Goal: Transaction & Acquisition: Purchase product/service

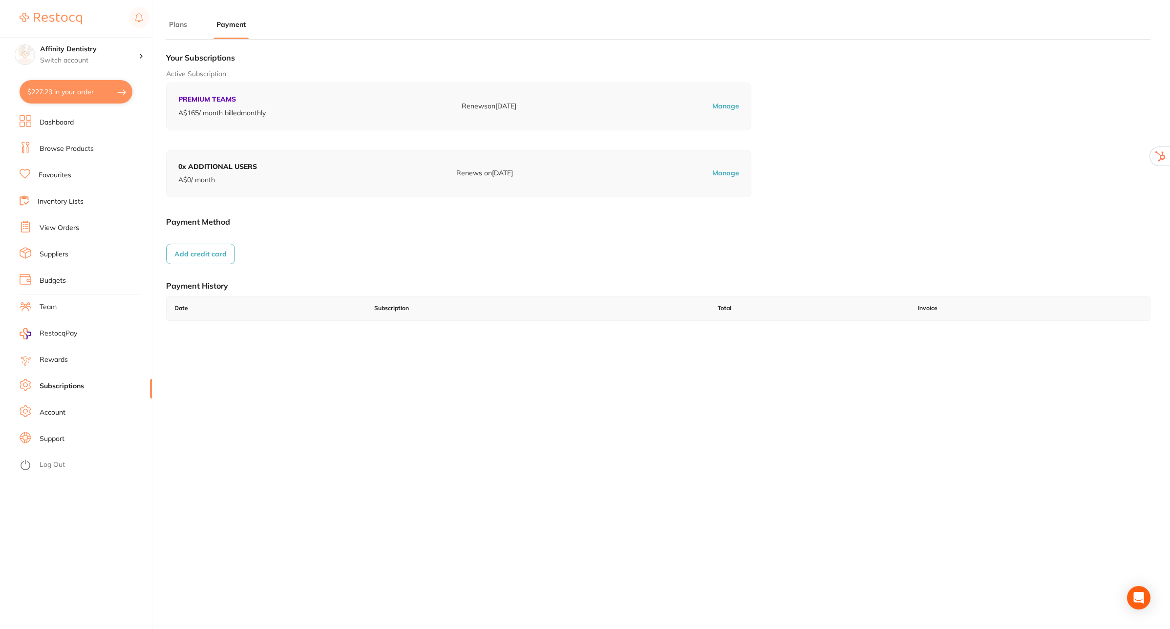
click at [43, 464] on link "Log Out" at bounding box center [52, 465] width 25 height 10
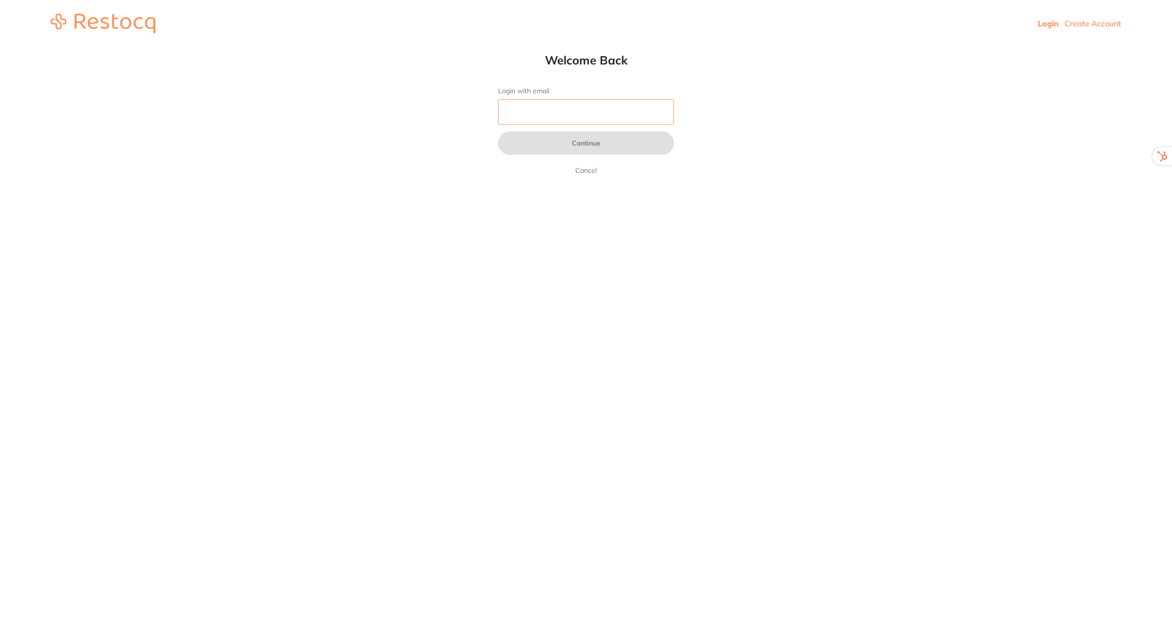
click at [569, 109] on input "Login with email" at bounding box center [586, 111] width 176 height 25
type input "[EMAIL_ADDRESS][DOMAIN_NAME]"
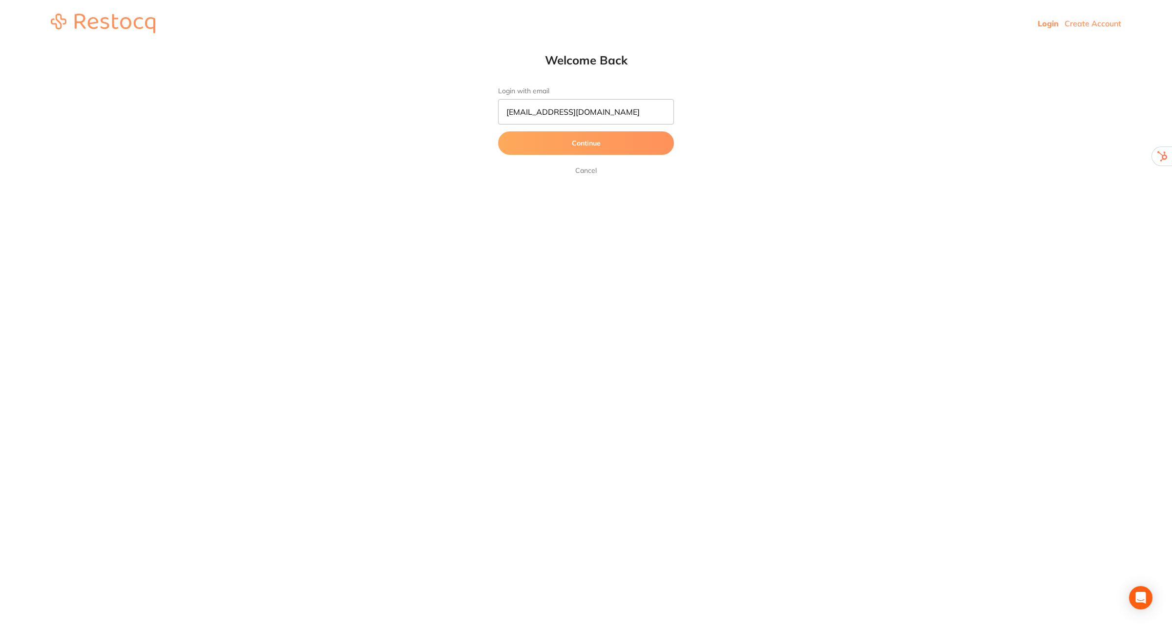
click at [570, 147] on button "Continue" at bounding box center [586, 142] width 176 height 23
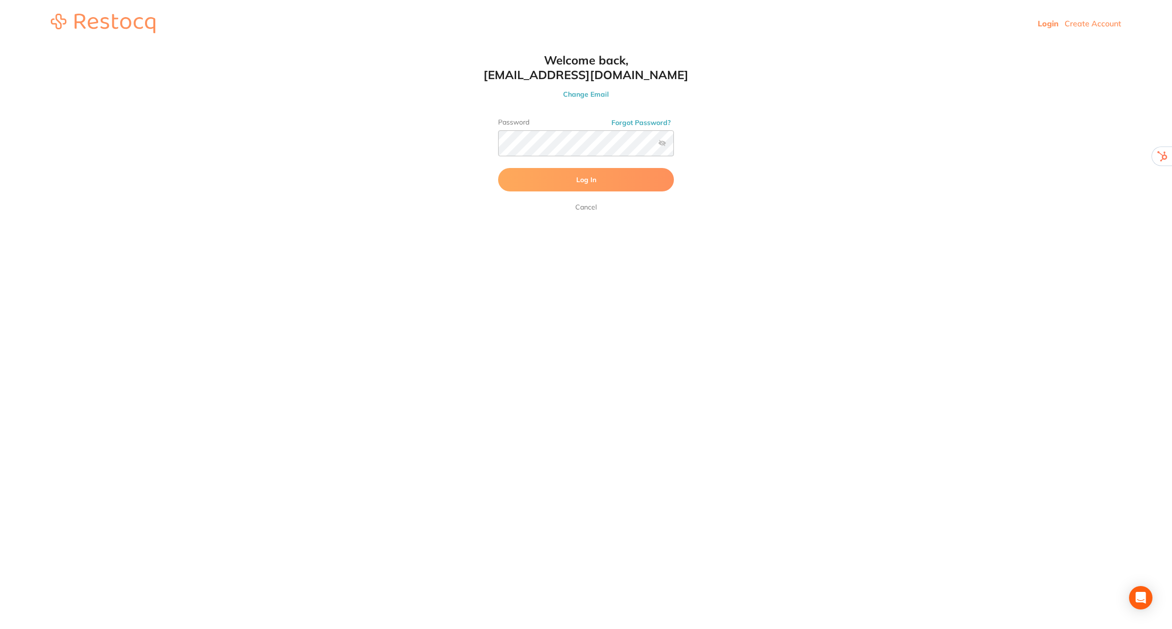
click at [572, 186] on button "Log In" at bounding box center [586, 179] width 176 height 23
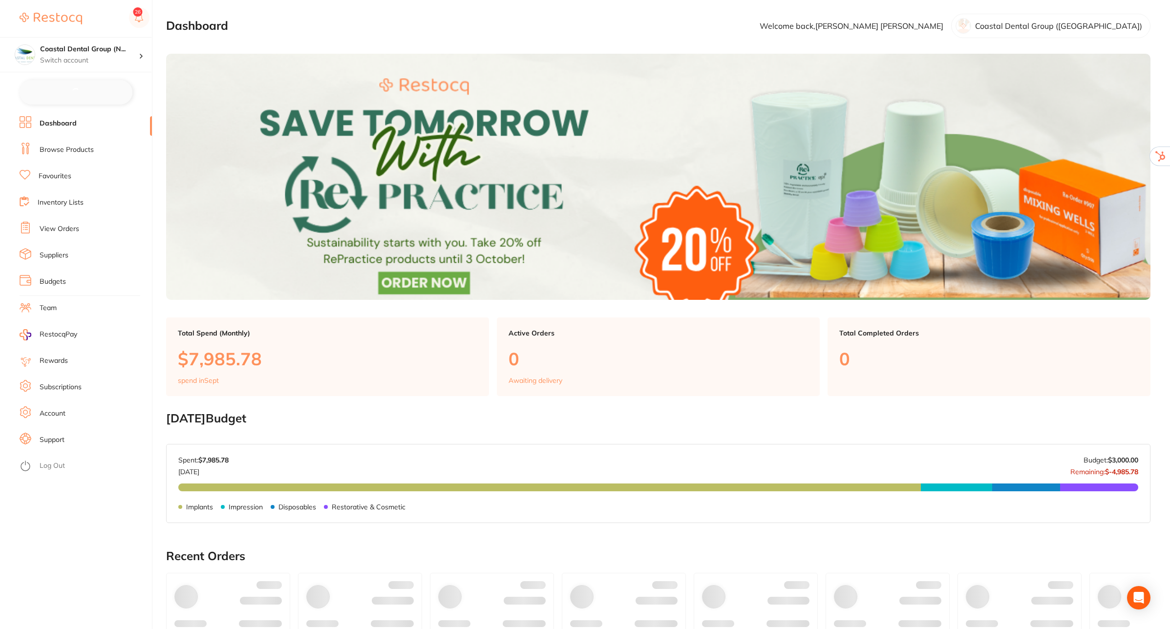
checkbox input "false"
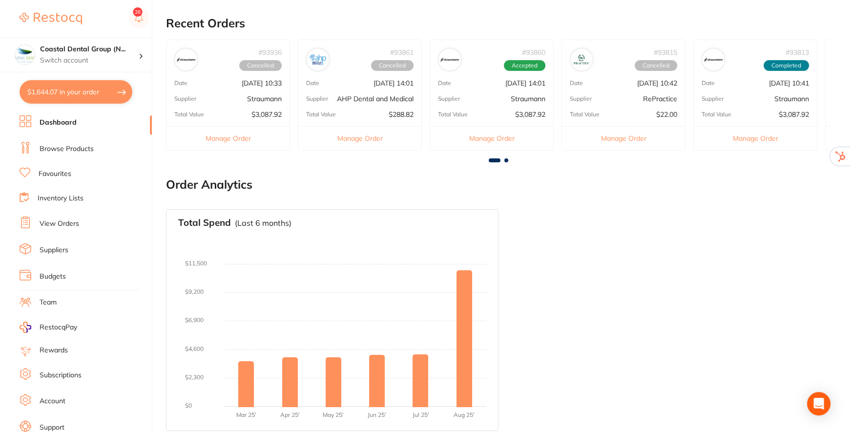
scroll to position [456, 0]
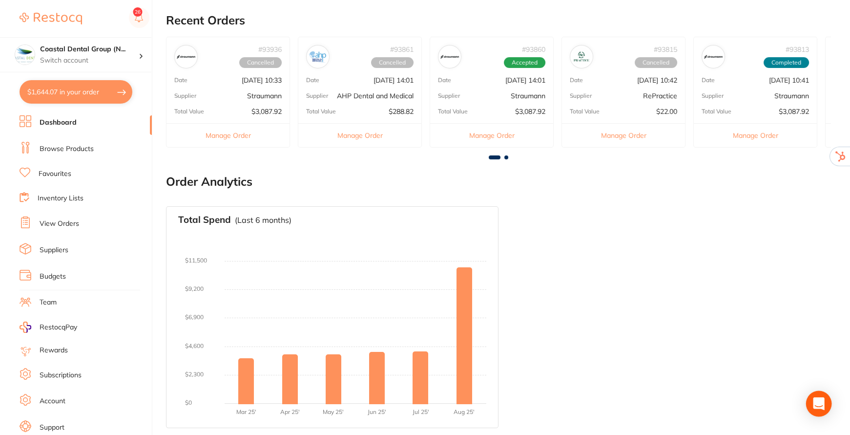
click at [816, 400] on icon "Open Intercom Messenger" at bounding box center [818, 403] width 11 height 13
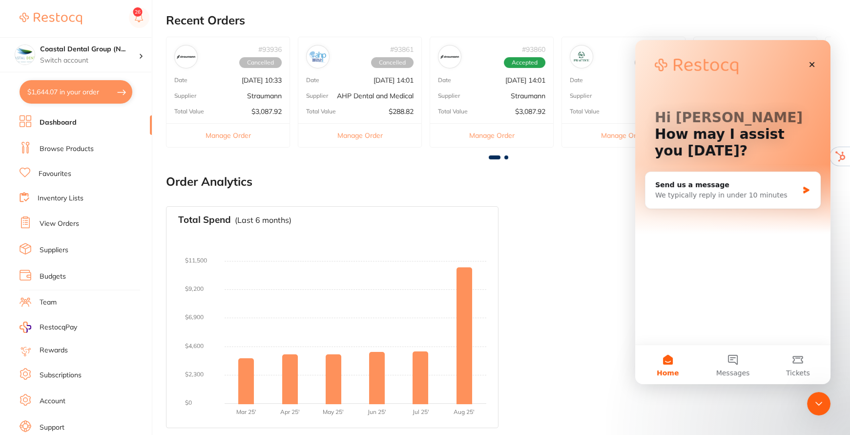
scroll to position [0, 0]
click at [815, 61] on icon "Close" at bounding box center [812, 65] width 8 height 8
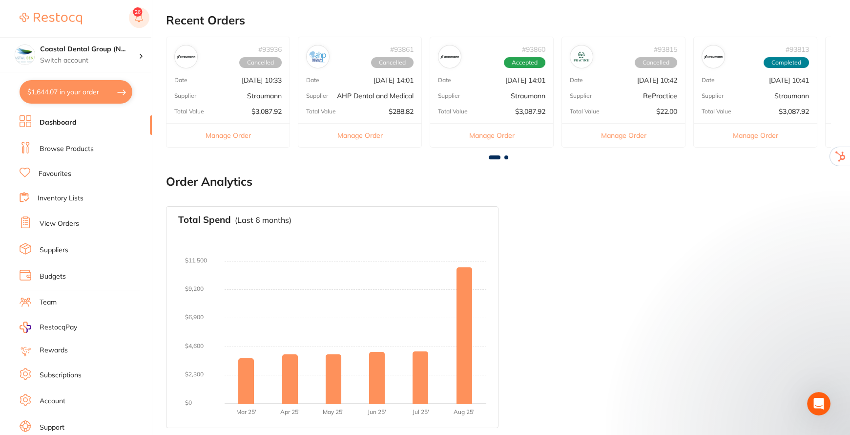
click at [142, 16] on rect at bounding box center [139, 17] width 21 height 21
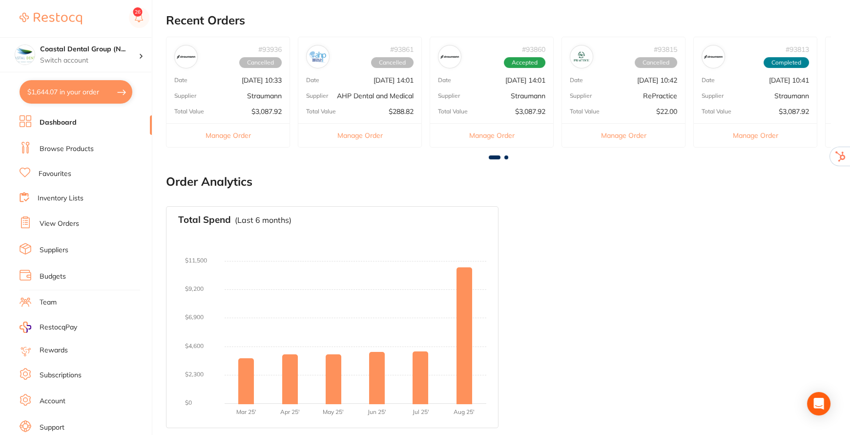
drag, startPoint x: 348, startPoint y: 230, endPoint x: 295, endPoint y: 115, distance: 126.3
click at [348, 229] on div "Total Spend (Last 6 months) No orders placed yet Charts will be shown once tran…" at bounding box center [332, 317] width 333 height 222
click at [53, 401] on link "Support" at bounding box center [52, 404] width 25 height 10
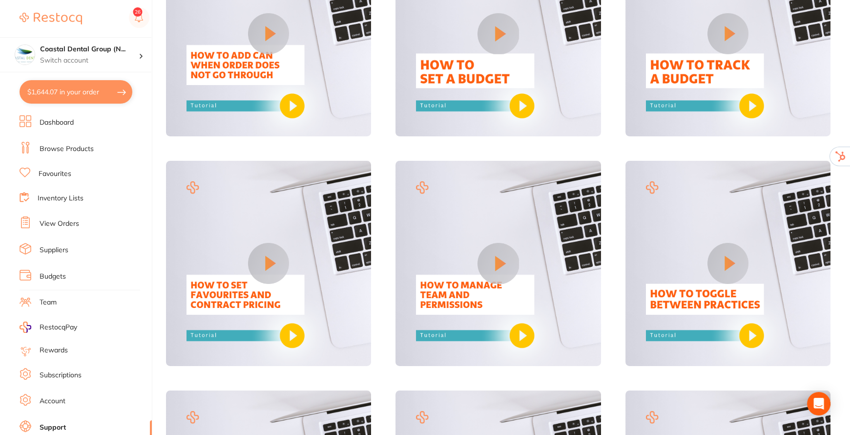
scroll to position [23, 0]
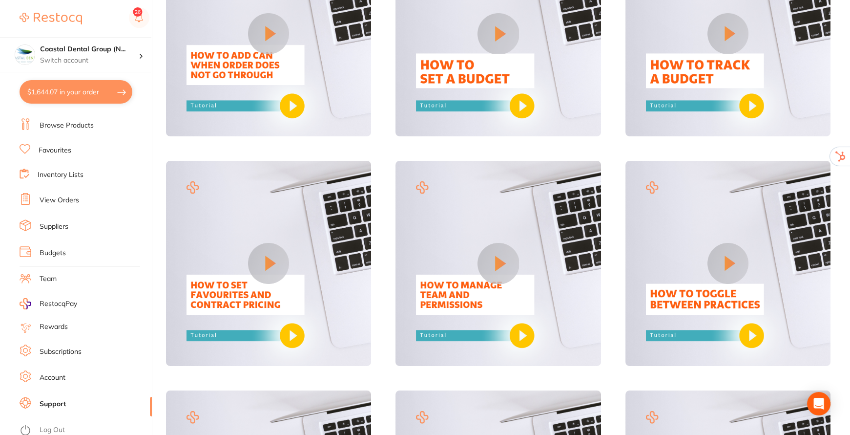
click at [51, 373] on link "Account" at bounding box center [53, 378] width 26 height 10
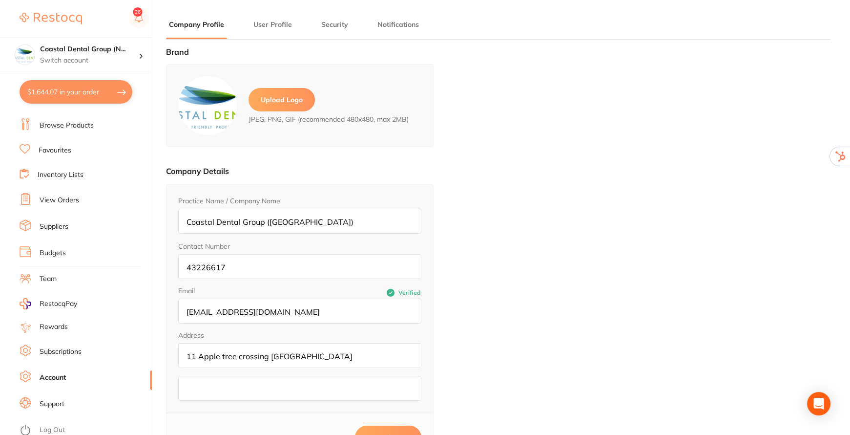
type input "[PERSON_NAME]"
type input "43226617"
type input "[EMAIL_ADDRESS][DOMAIN_NAME]"
click at [340, 25] on button "Security" at bounding box center [335, 24] width 33 height 9
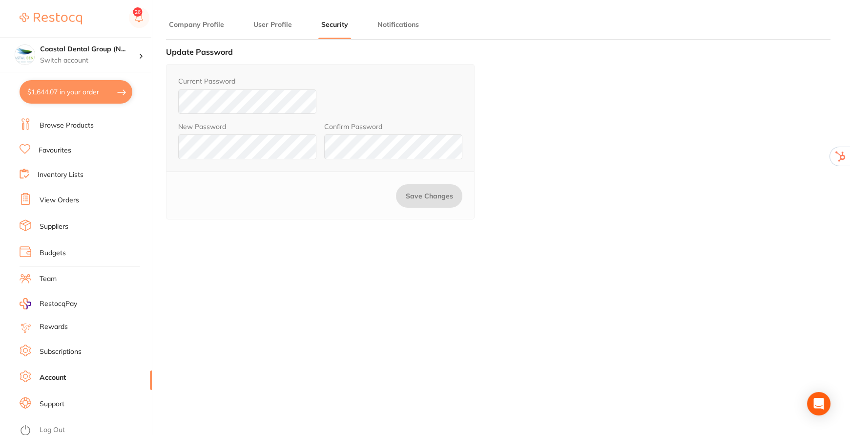
click at [191, 25] on button "Company Profile" at bounding box center [196, 24] width 61 height 9
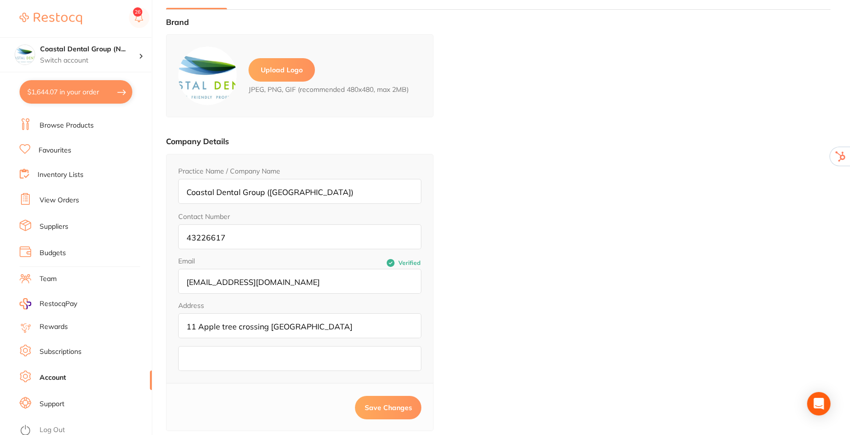
scroll to position [88, 0]
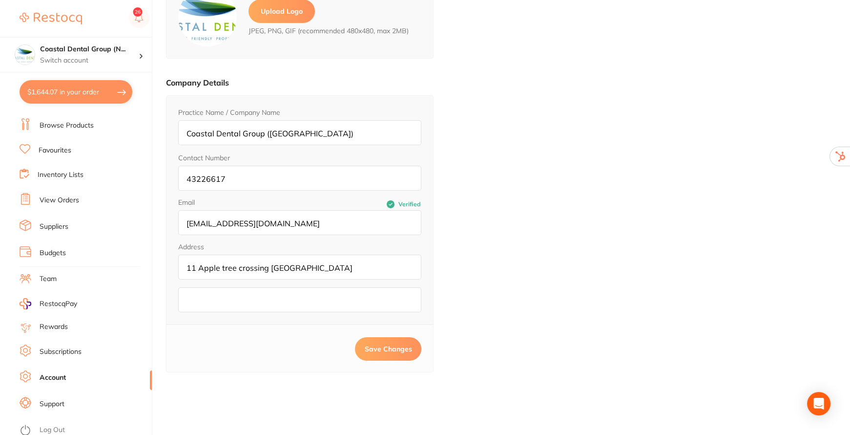
click at [67, 347] on link "Subscriptions" at bounding box center [61, 352] width 42 height 10
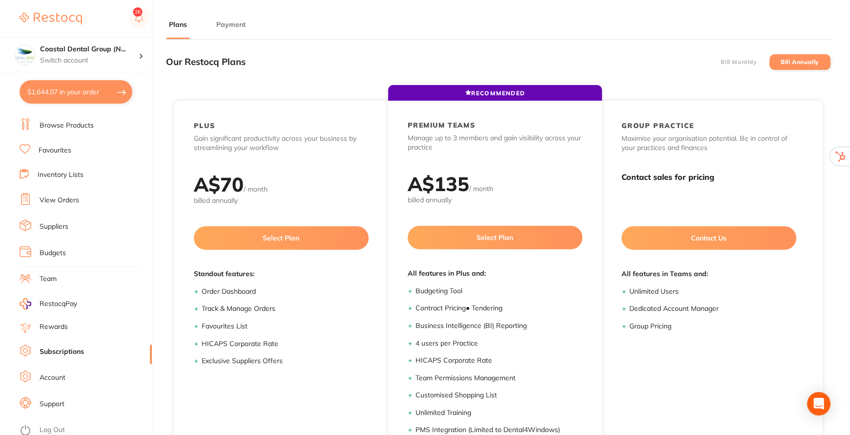
click at [91, 397] on li "Support" at bounding box center [86, 404] width 132 height 15
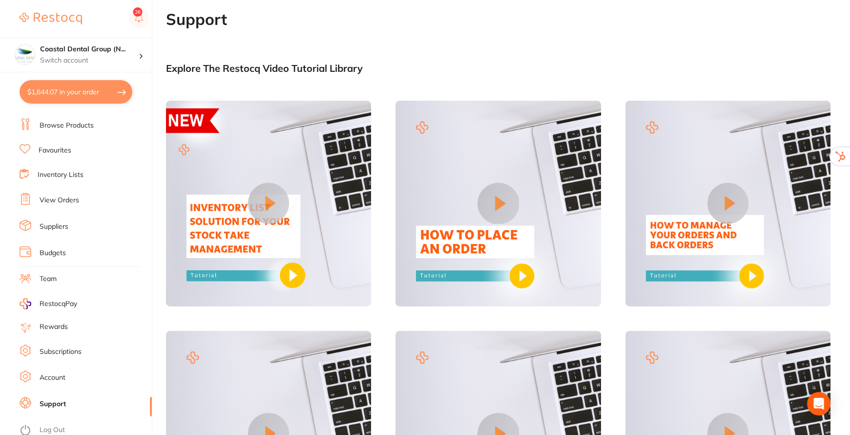
click at [49, 399] on link "Support" at bounding box center [53, 404] width 26 height 10
click at [51, 274] on link "Team" at bounding box center [48, 279] width 17 height 10
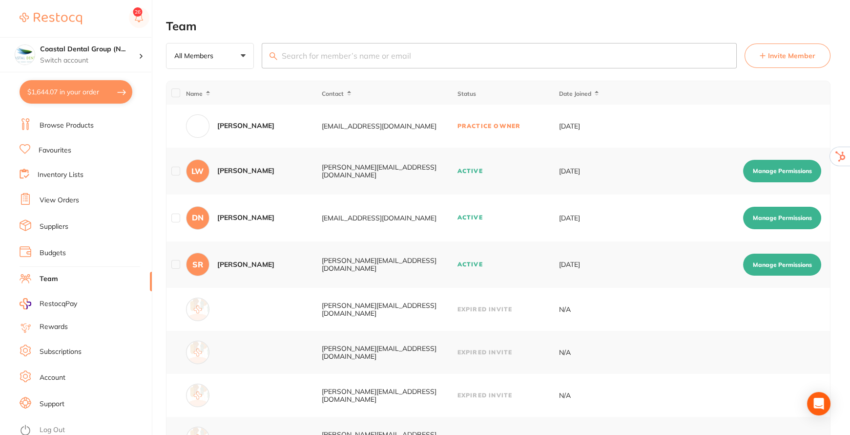
click at [42, 349] on link "Subscriptions" at bounding box center [61, 352] width 42 height 10
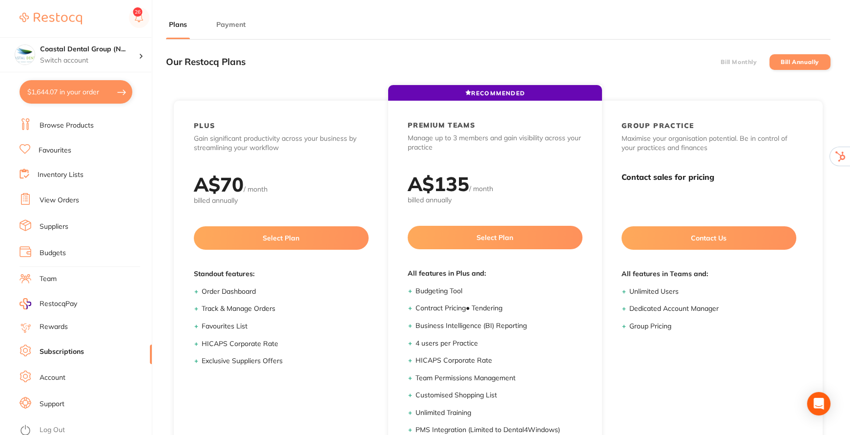
click at [230, 27] on button "Payment" at bounding box center [230, 24] width 35 height 9
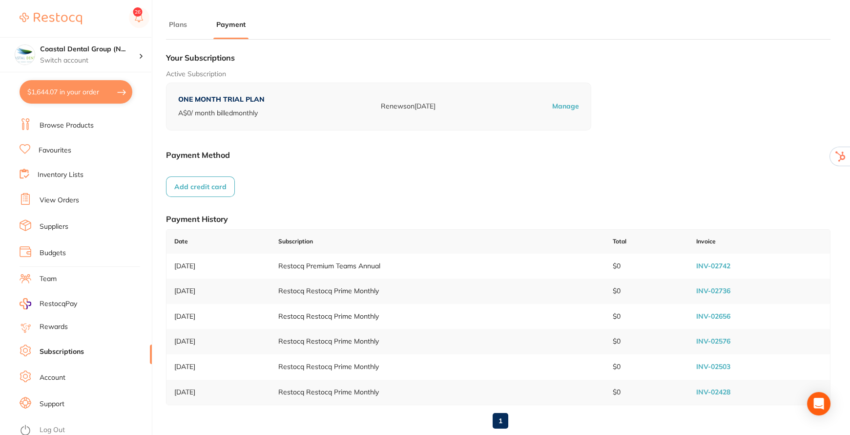
click at [54, 275] on link "Team" at bounding box center [48, 279] width 17 height 10
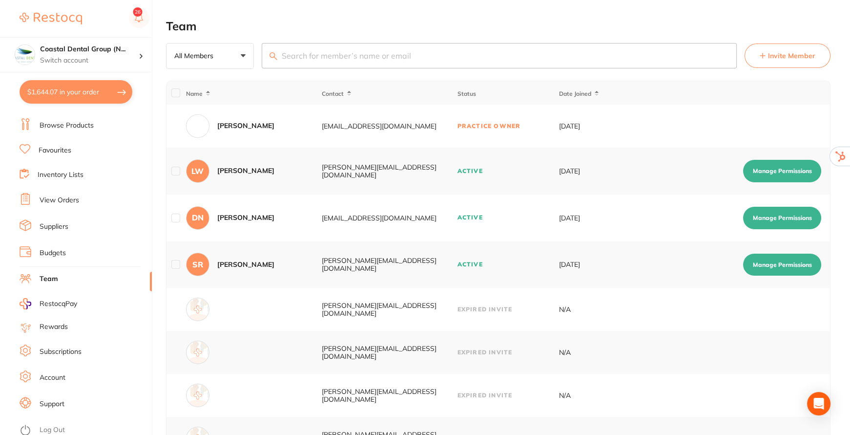
click at [790, 56] on span "Invite Member" at bounding box center [791, 56] width 47 height 10
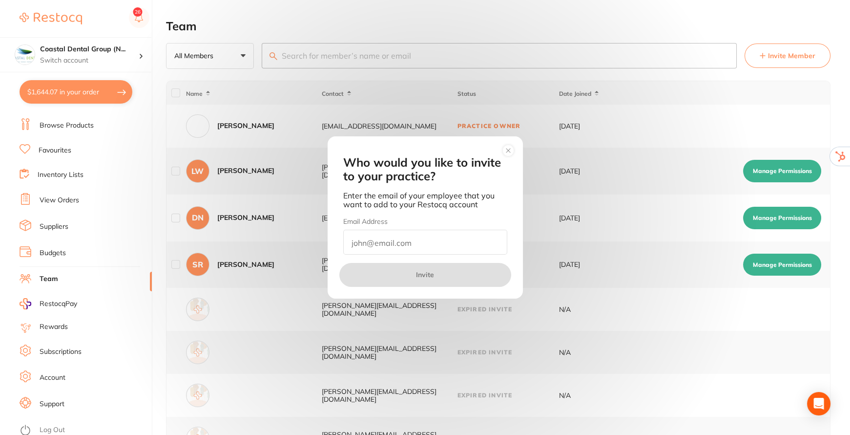
click at [511, 149] on circle at bounding box center [508, 150] width 11 height 11
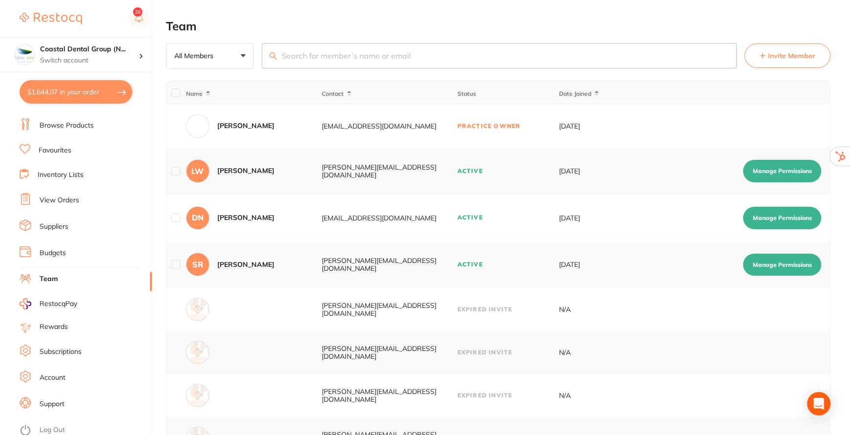
click at [790, 171] on button "Manage Permissions" at bounding box center [783, 171] width 78 height 22
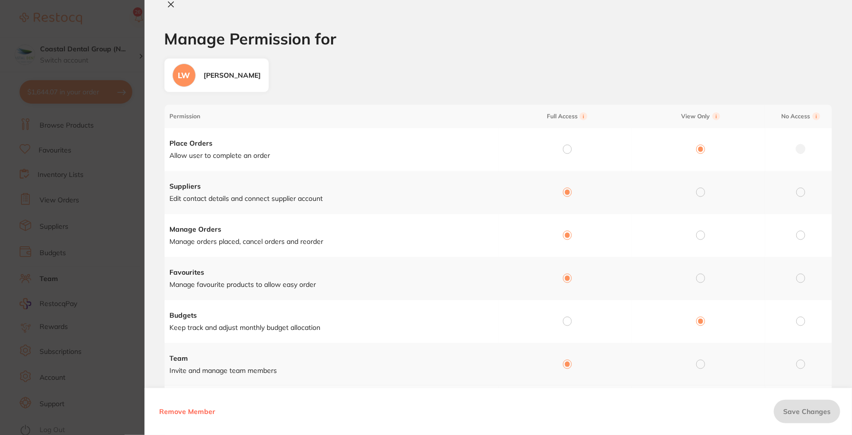
click at [168, 5] on icon at bounding box center [171, 4] width 8 height 8
checkbox input "false"
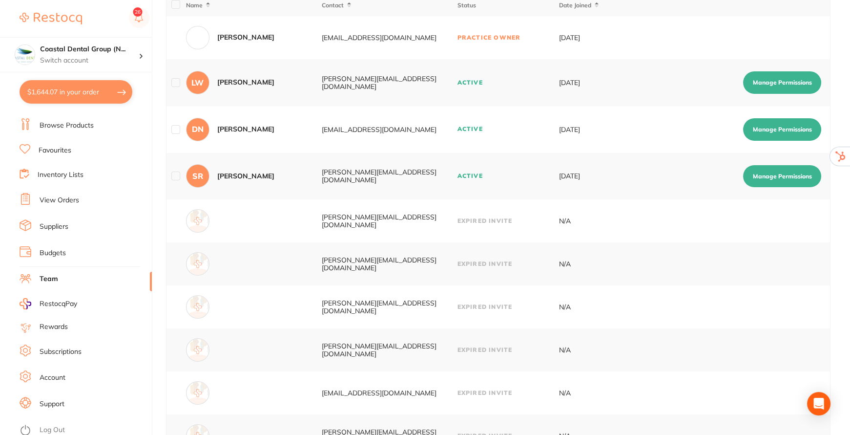
click at [49, 250] on link "Budgets" at bounding box center [53, 253] width 26 height 10
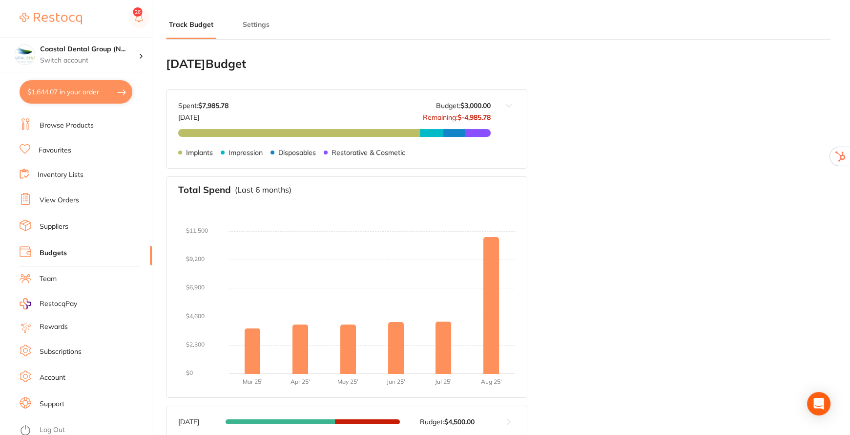
type input "6,000"
type input "3,000"
type input "3.0"
type input "100,000"
type input "3,000"
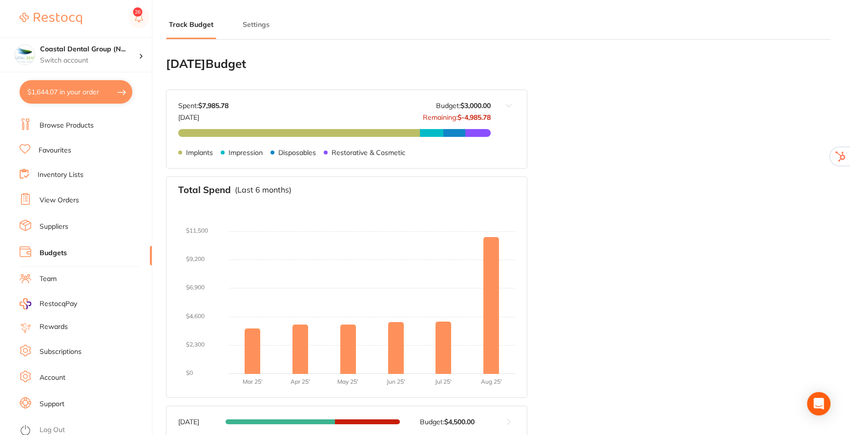
click at [251, 21] on button "Settings" at bounding box center [256, 24] width 33 height 9
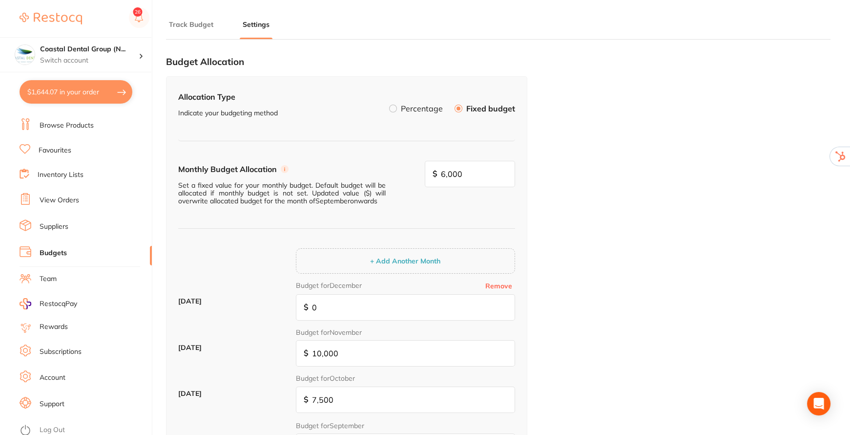
click at [396, 110] on label at bounding box center [393, 109] width 8 height 8
click at [389, 105] on input "Percentage" at bounding box center [389, 105] width 0 height 0
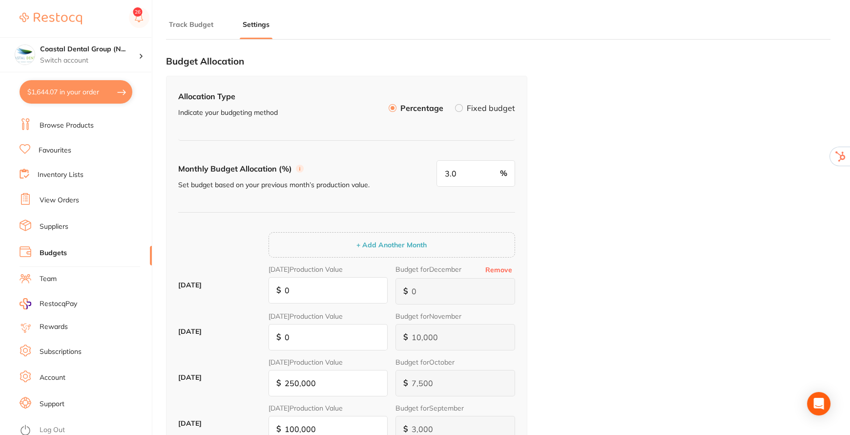
scroll to position [88, 0]
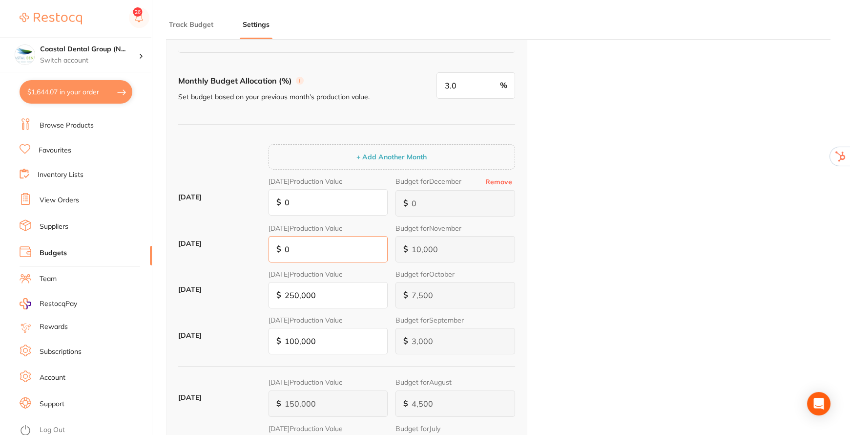
click at [336, 253] on input "0" at bounding box center [329, 249] width 120 height 26
type input "5"
type input "0"
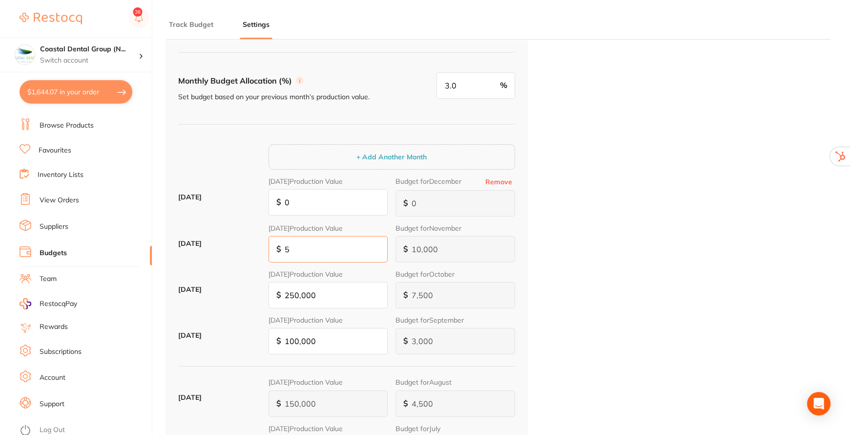
type input "0"
type input "50"
type input "15"
type input "500"
type input "15"
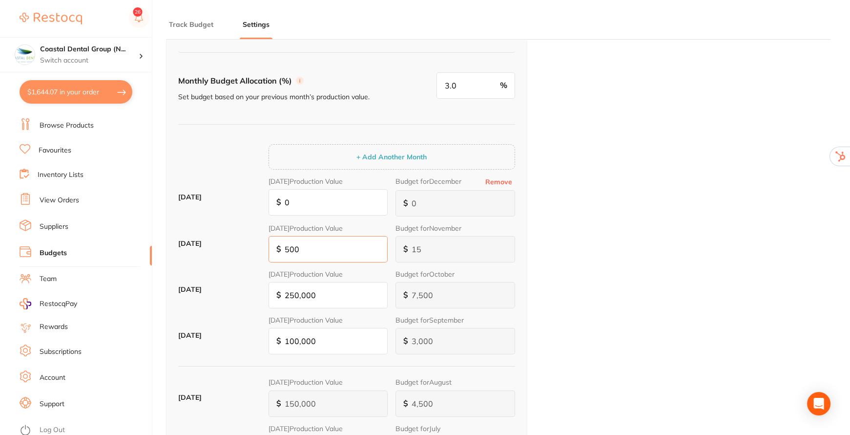
type input "5,000"
type input "150"
type input "50,000"
type input "15,000"
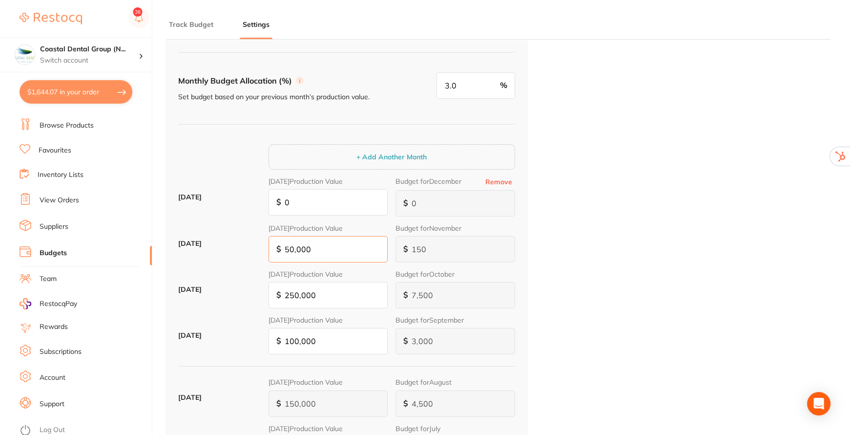
type input "500,000"
type input "15,000"
type input "500,000"
click at [323, 316] on label "[DATE] Production Value" at bounding box center [329, 320] width 120 height 8
click at [323, 328] on input "100,000" at bounding box center [329, 341] width 120 height 26
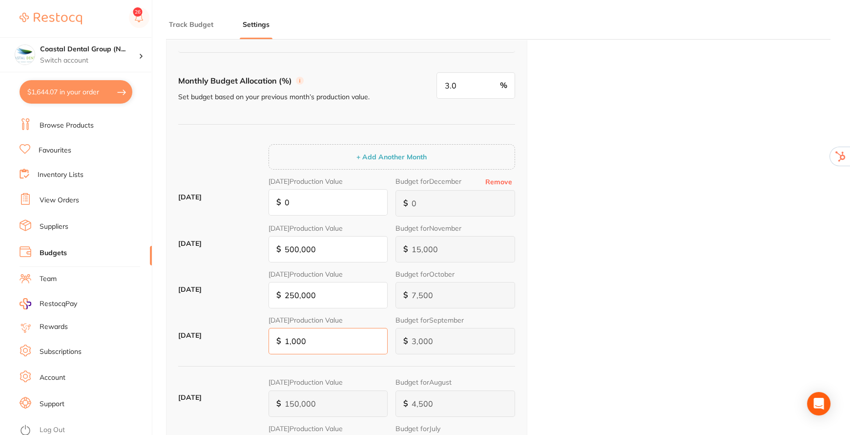
type input "100"
type input "3"
type input "1"
type input "0"
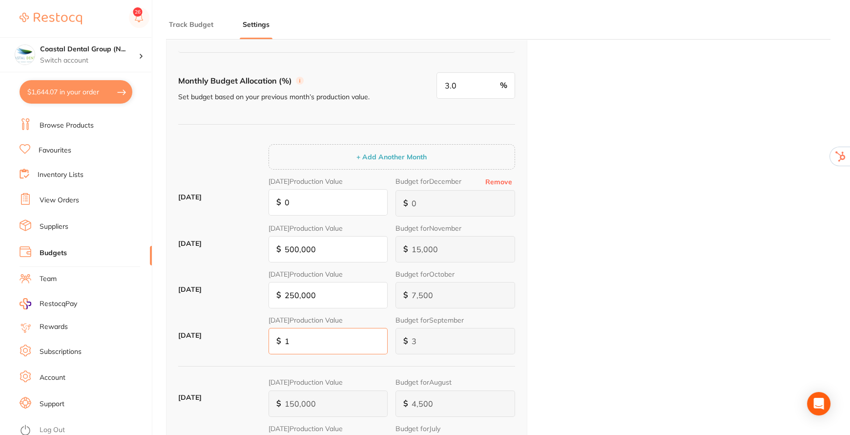
type input "0"
type input "150"
type input "45"
type input "1,500"
type input "45"
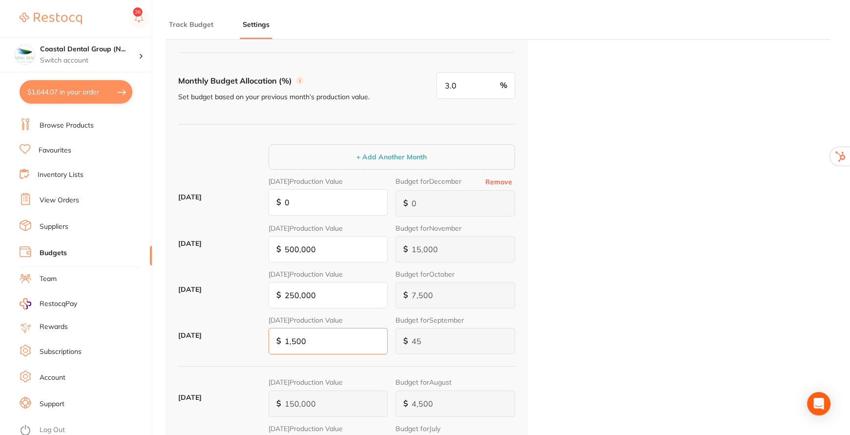
type input "15,000"
type input "450"
type input "150,000"
type input "4,500"
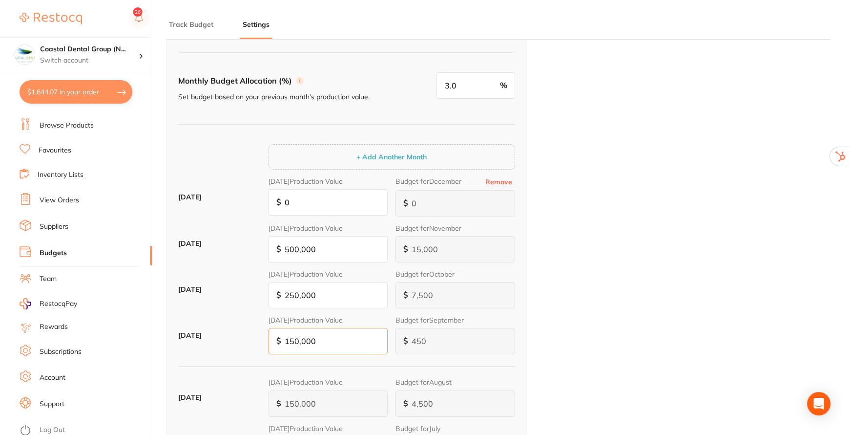
type input "4,500"
type input "150,000"
click at [460, 83] on input "3.0" at bounding box center [476, 85] width 79 height 26
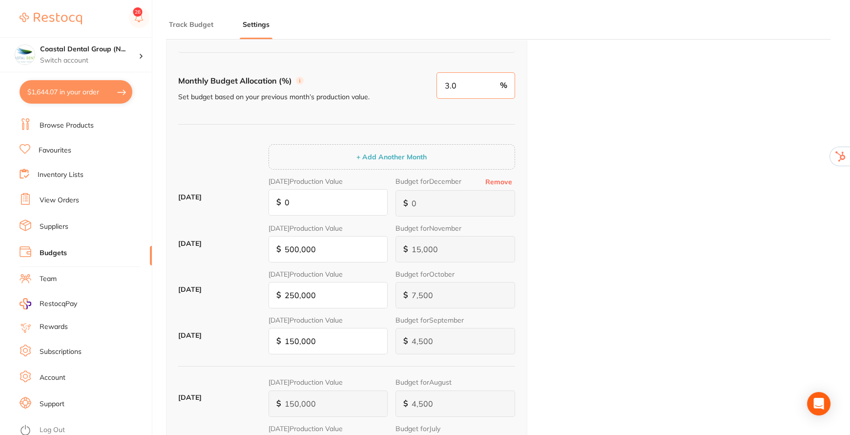
type input "5"
type input "7,500"
type input "25,000"
type input "12,500"
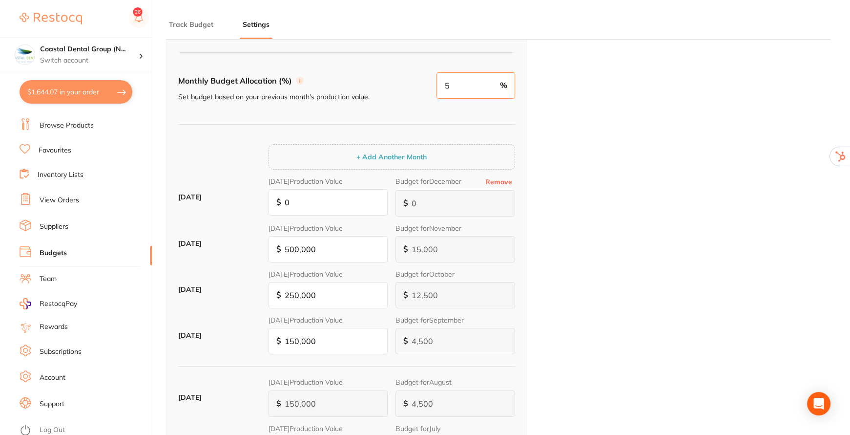
type input "25,000"
type input "12,500"
click at [430, 106] on div "Monthly Budget Allocation (%) Set budget based on your previous month’s product…" at bounding box center [346, 98] width 337 height 52
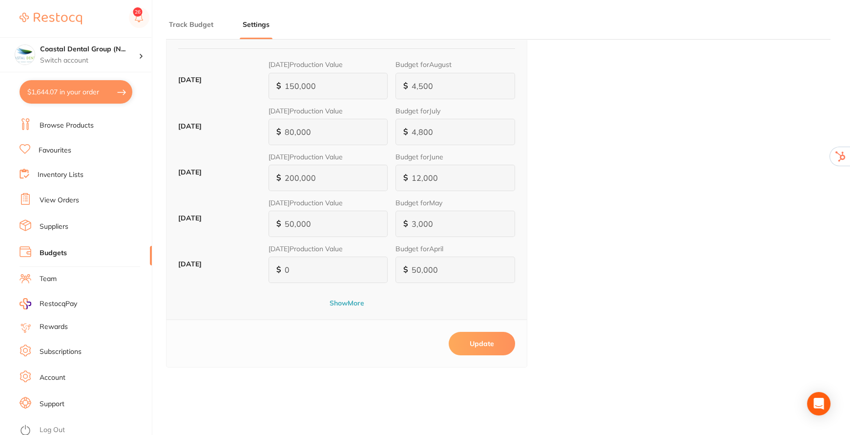
scroll to position [577, 0]
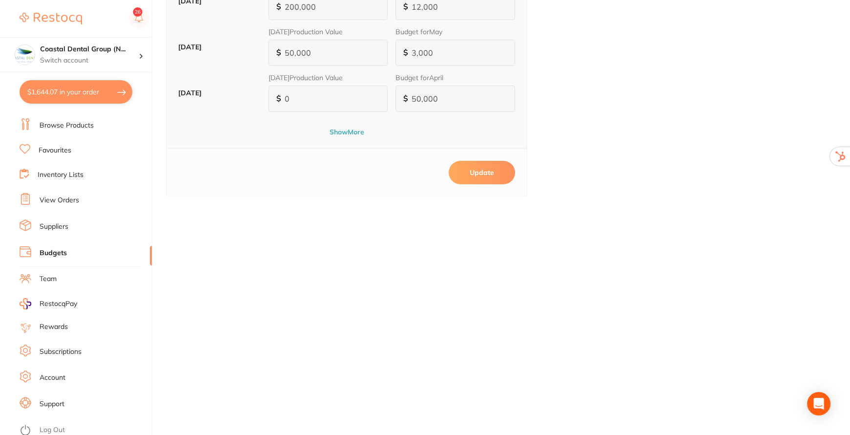
click at [489, 173] on button "Update" at bounding box center [482, 172] width 66 height 23
type input "5.0"
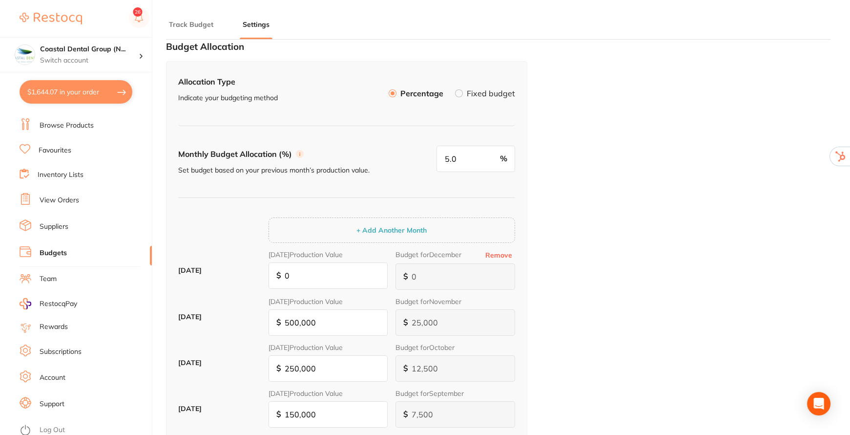
scroll to position [0, 0]
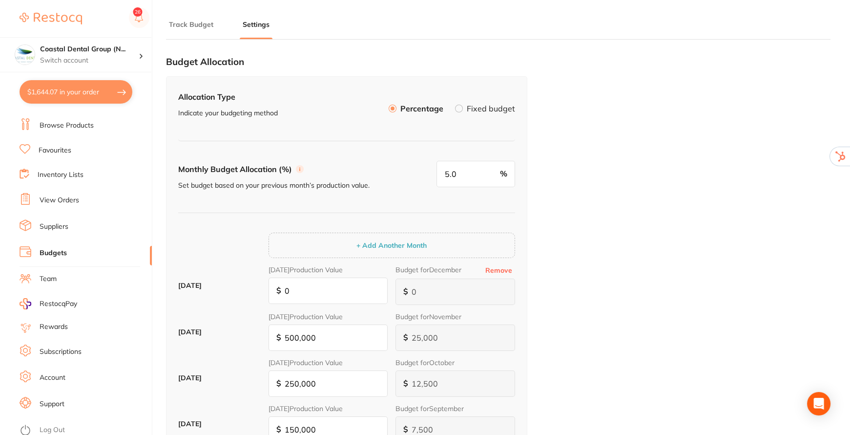
click at [488, 105] on label "Fixed budget" at bounding box center [491, 109] width 48 height 8
click at [455, 105] on input "Fixed budget" at bounding box center [455, 105] width 0 height 0
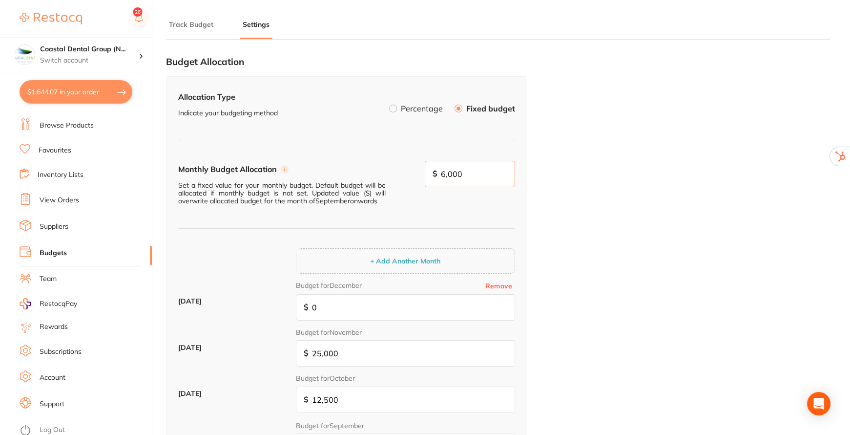
click at [502, 178] on input "6,000" at bounding box center [470, 174] width 91 height 26
click at [59, 225] on link "Suppliers" at bounding box center [54, 227] width 29 height 10
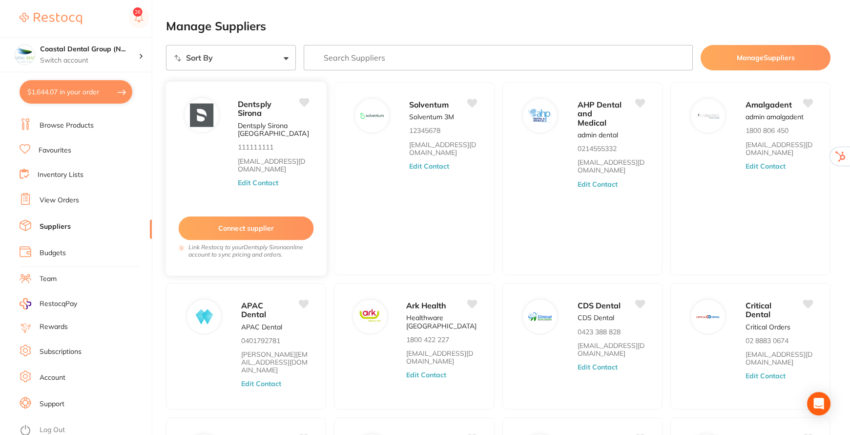
click at [252, 181] on button "Edit Contact" at bounding box center [258, 183] width 41 height 8
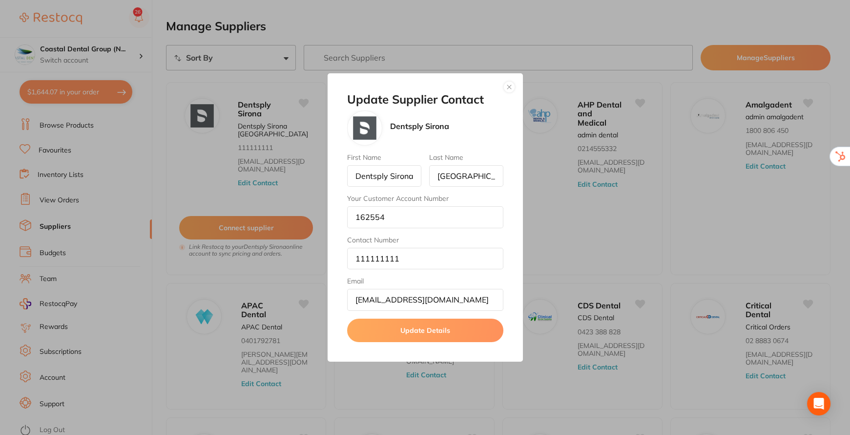
click at [506, 85] on button "button" at bounding box center [510, 87] width 12 height 12
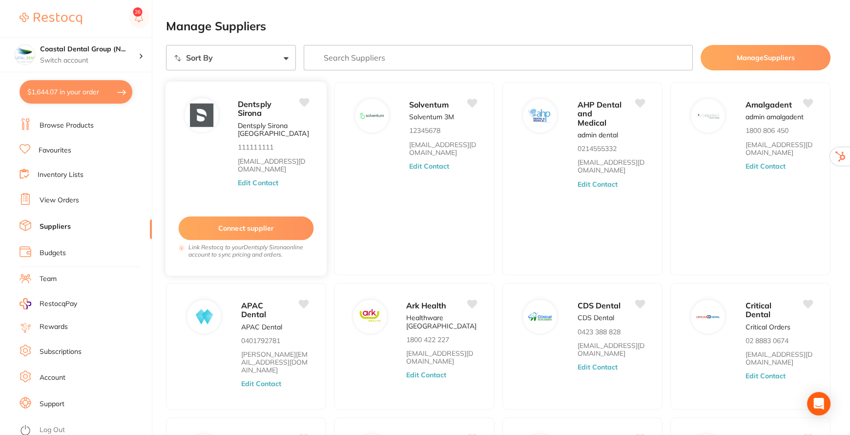
click at [233, 227] on button "Connect supplier" at bounding box center [246, 228] width 135 height 24
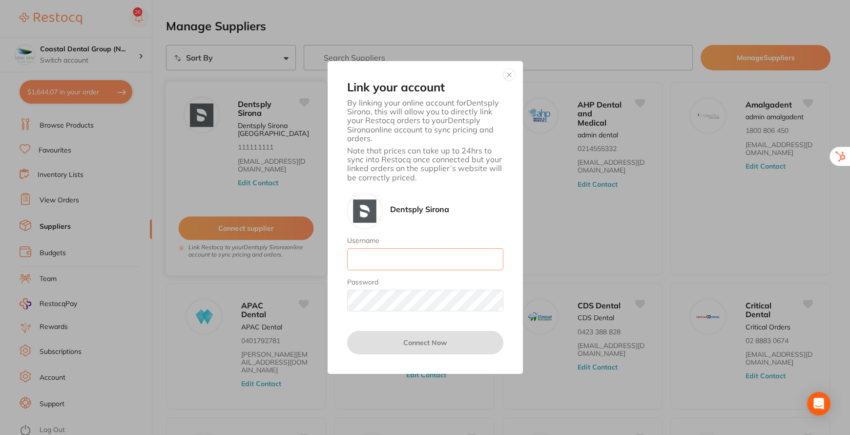
type input "[EMAIL_ADDRESS][DOMAIN_NAME]"
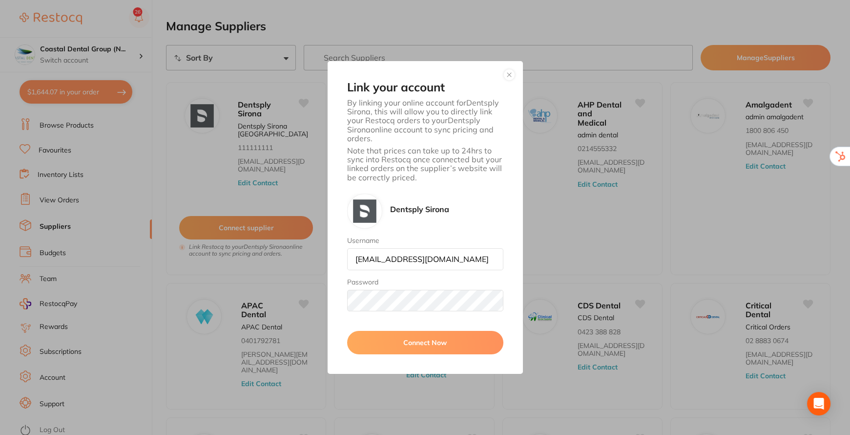
click at [515, 73] on div "Link your account By linking your online account for Dentsply Sirona , this wil…" at bounding box center [425, 217] width 195 height 313
click at [508, 72] on button "button" at bounding box center [510, 75] width 12 height 12
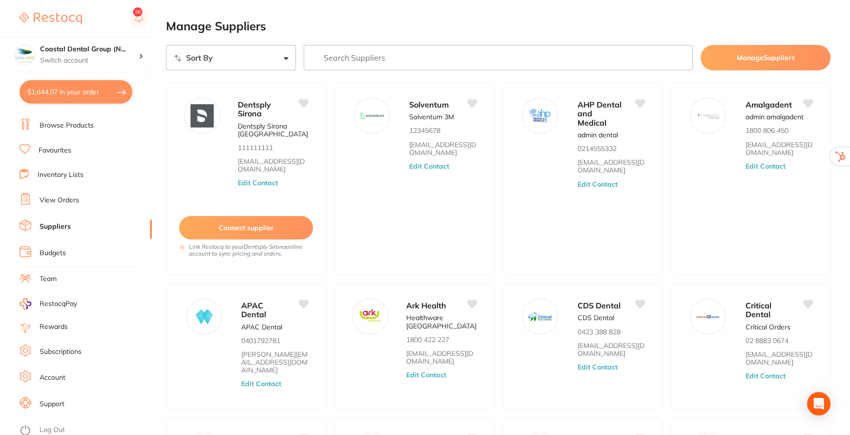
click at [67, 125] on link "Browse Products" at bounding box center [67, 126] width 54 height 10
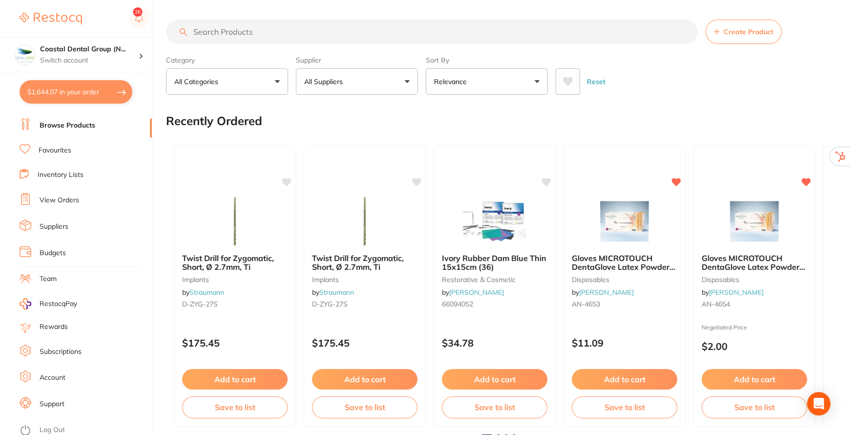
click at [276, 31] on input "search" at bounding box center [432, 32] width 532 height 24
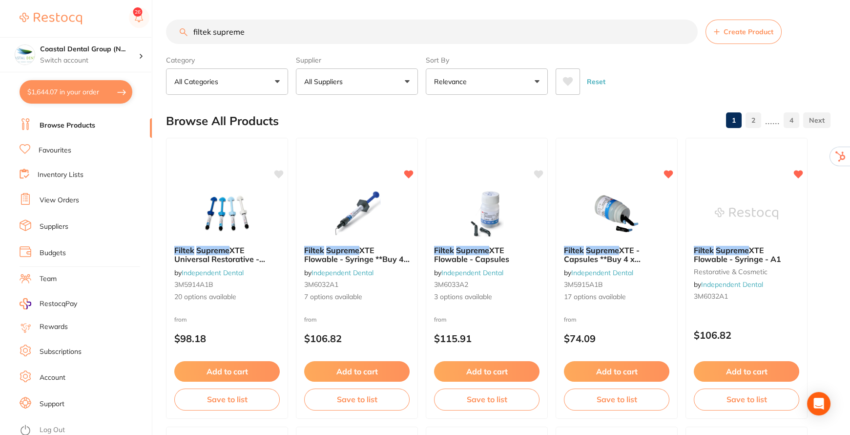
type input "filtek supreme"
click at [409, 84] on button "All Suppliers" at bounding box center [357, 81] width 122 height 26
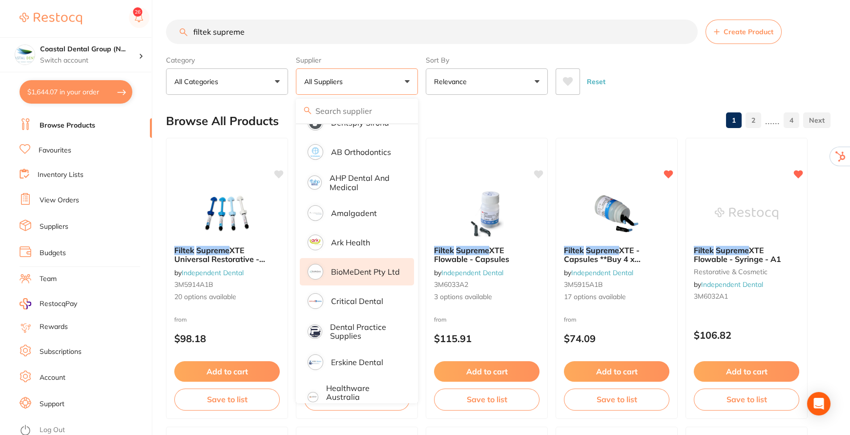
scroll to position [88, 0]
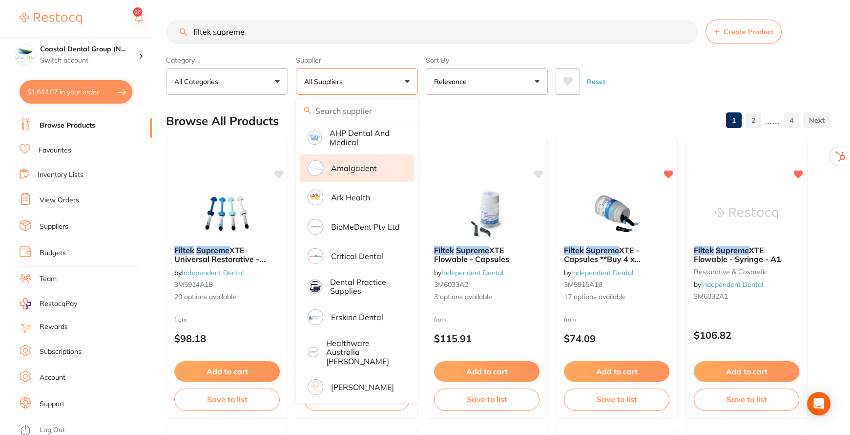
click at [358, 168] on p "Amalgadent" at bounding box center [354, 168] width 46 height 9
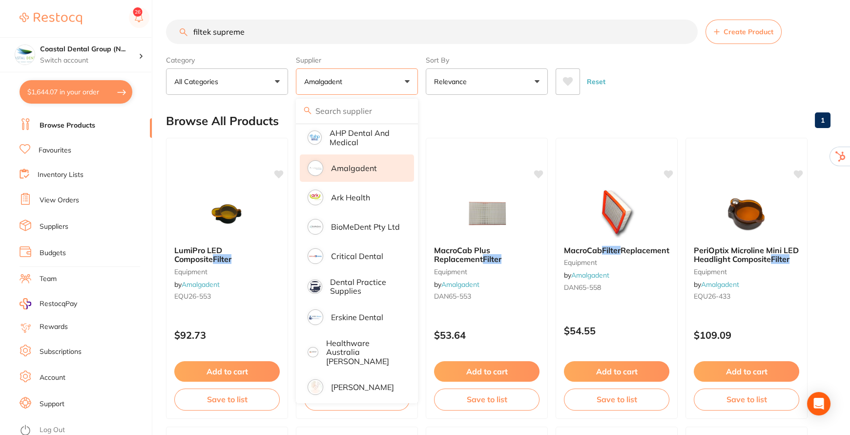
click at [370, 167] on p "Amalgadent" at bounding box center [354, 168] width 46 height 9
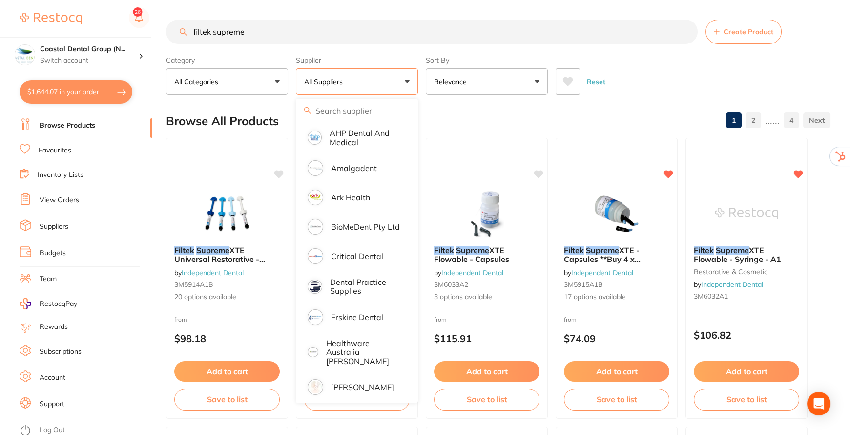
click at [276, 83] on button "All Categories" at bounding box center [227, 81] width 122 height 26
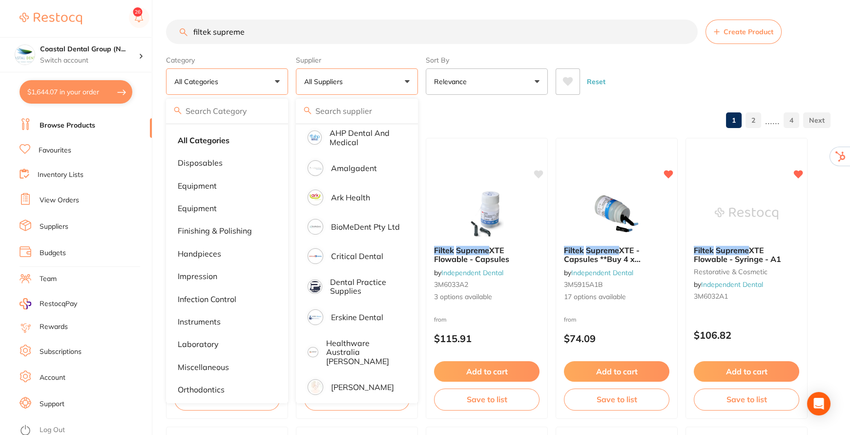
click at [426, 122] on div "Browse All Products 1 2 ...... 4" at bounding box center [498, 121] width 665 height 33
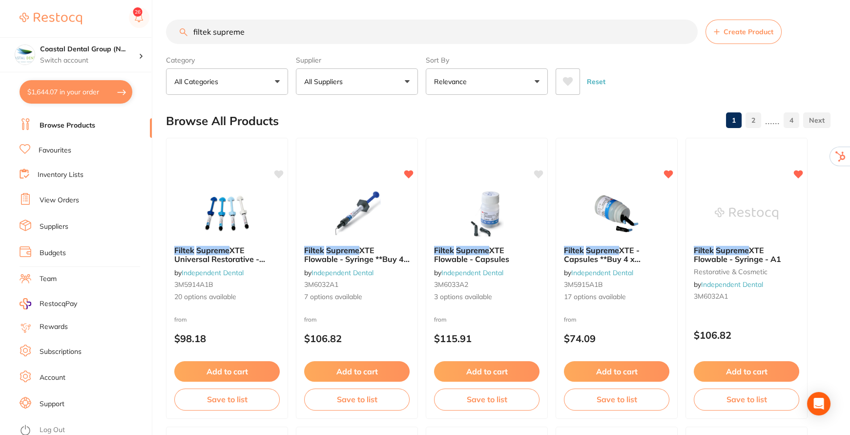
click at [535, 78] on button "Relevance" at bounding box center [487, 81] width 122 height 26
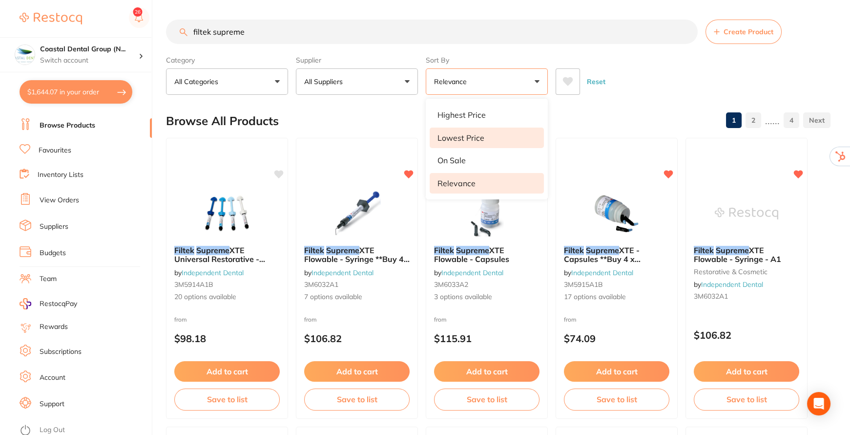
click at [478, 136] on p "Lowest Price" at bounding box center [461, 137] width 47 height 9
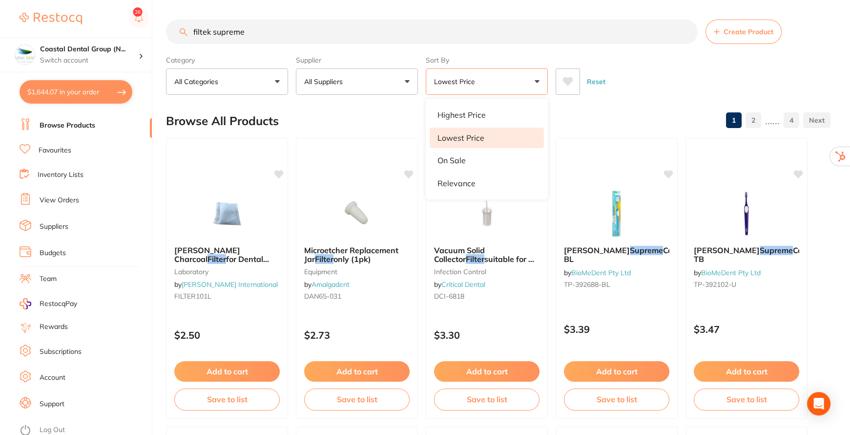
click at [573, 113] on div "Browse All Products 1 2 ...... 4" at bounding box center [498, 121] width 665 height 33
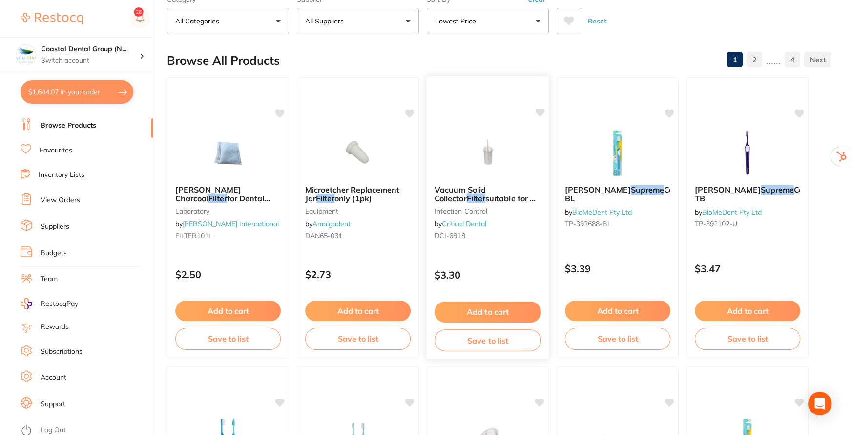
scroll to position [0, 0]
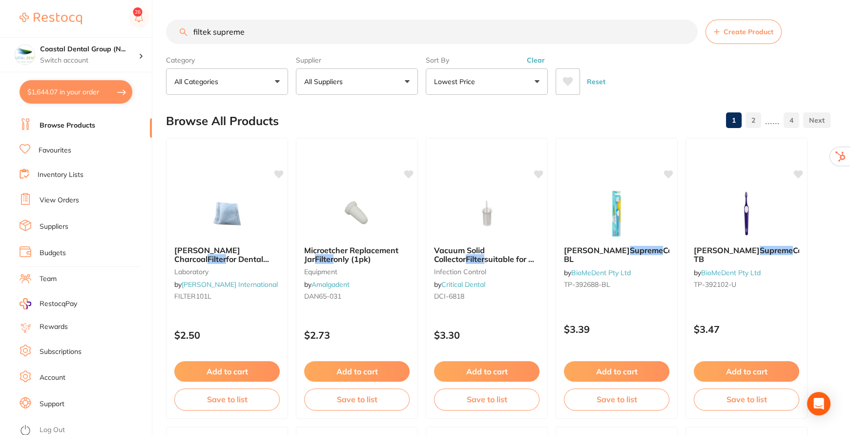
click at [531, 60] on button "Clear" at bounding box center [536, 60] width 24 height 9
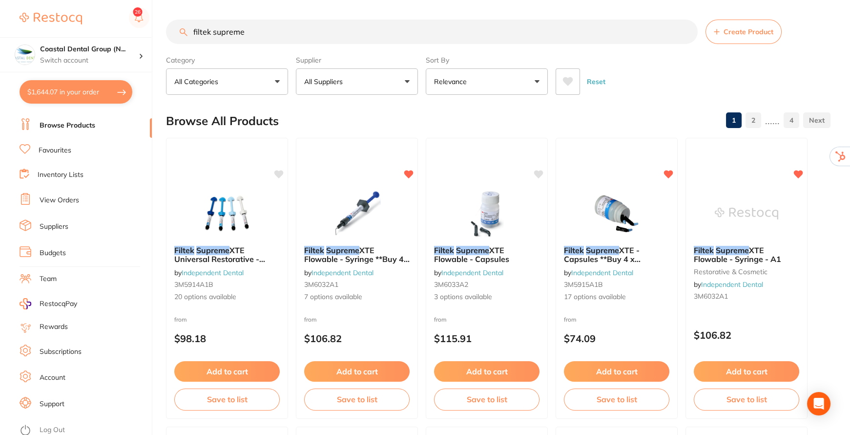
drag, startPoint x: 640, startPoint y: 280, endPoint x: 596, endPoint y: 239, distance: 59.8
click at [640, 280] on small "3M5915A1B" at bounding box center [617, 284] width 106 height 8
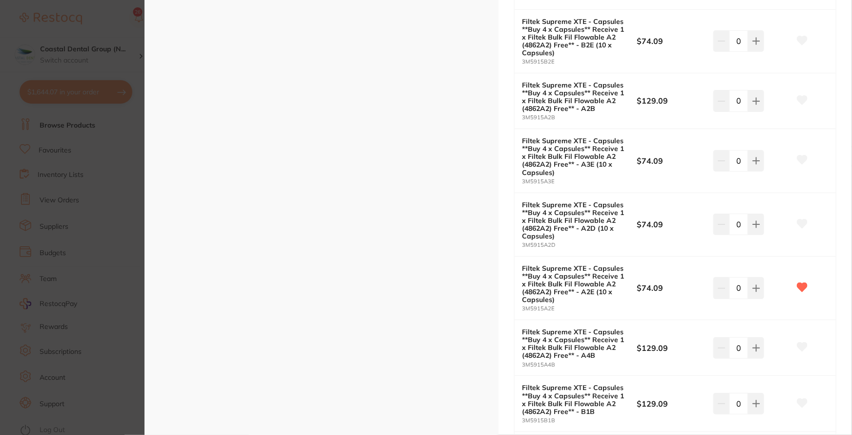
scroll to position [621, 0]
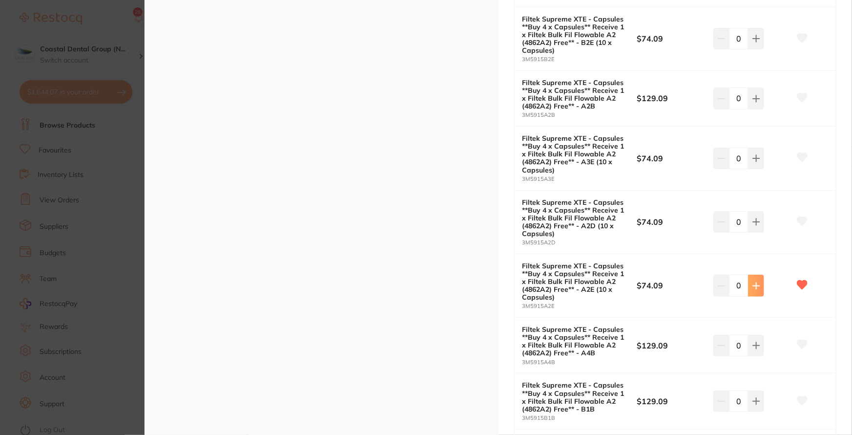
click at [757, 282] on icon at bounding box center [757, 286] width 8 height 8
click at [753, 282] on icon at bounding box center [757, 286] width 8 height 8
type input "3"
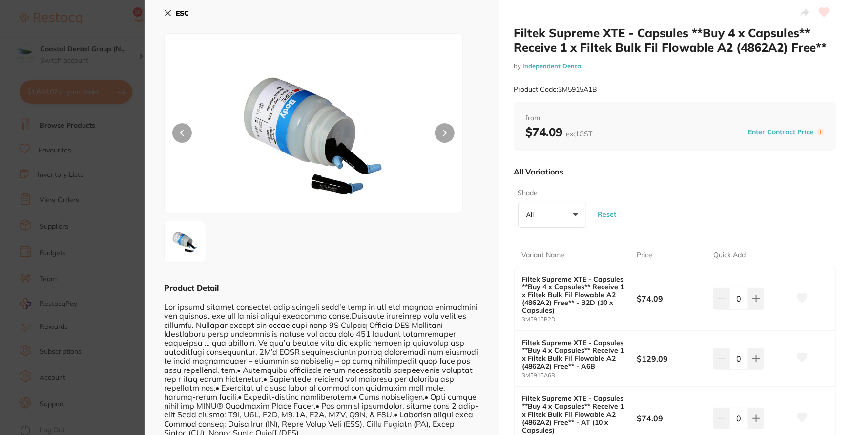
scroll to position [0, 0]
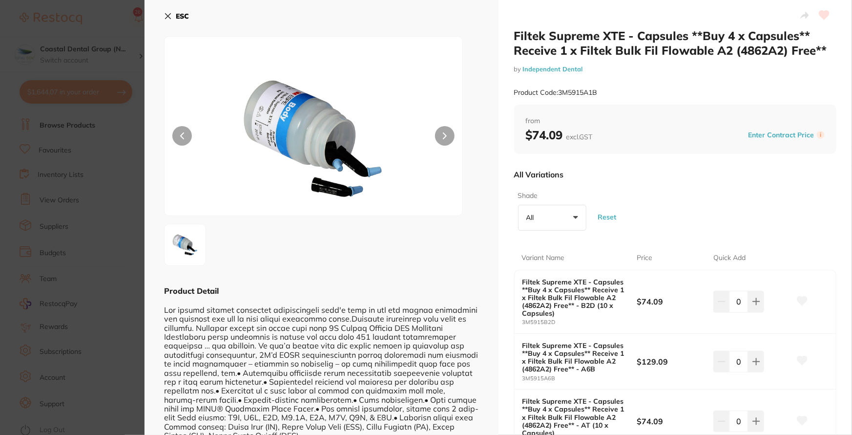
click at [167, 16] on icon at bounding box center [168, 16] width 8 height 8
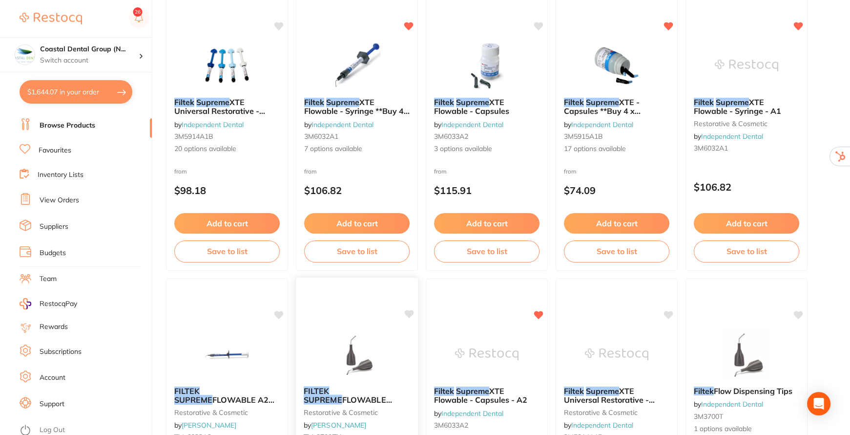
scroll to position [90, 0]
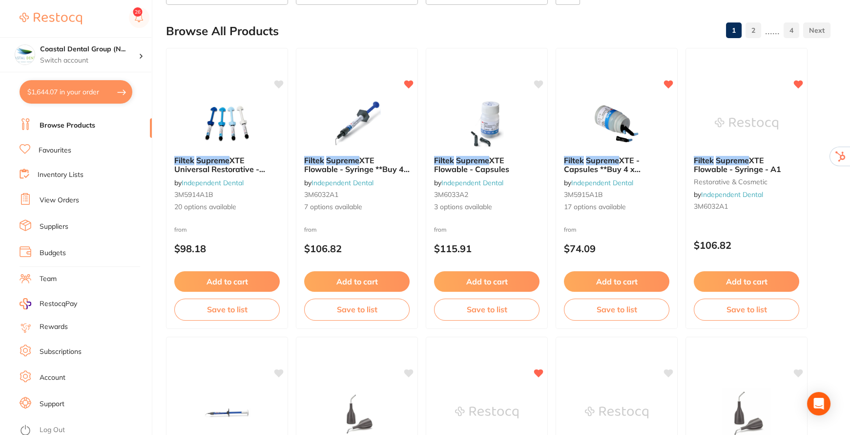
click at [83, 86] on button "$1,644.07 in your order" at bounding box center [76, 91] width 113 height 23
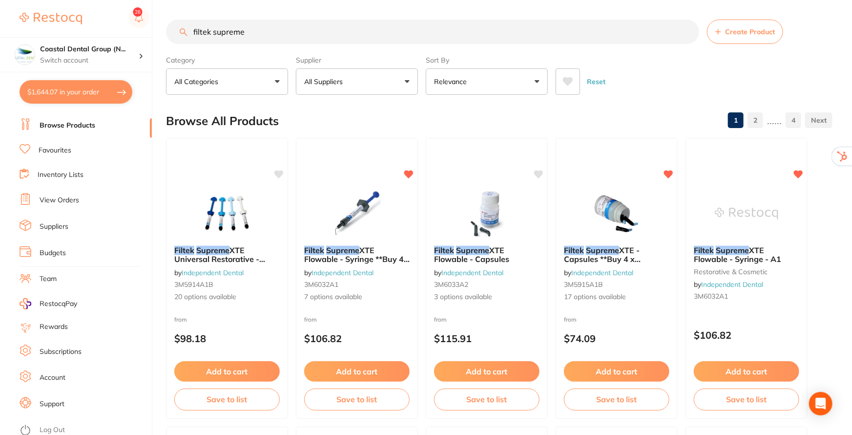
checkbox input "true"
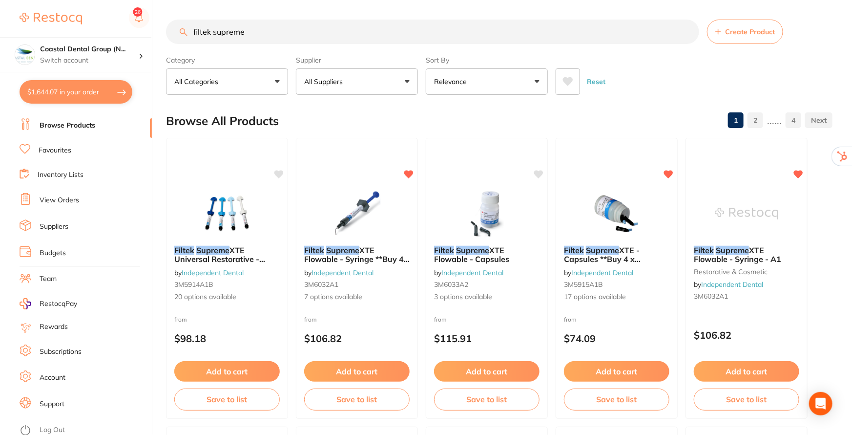
checkbox input "true"
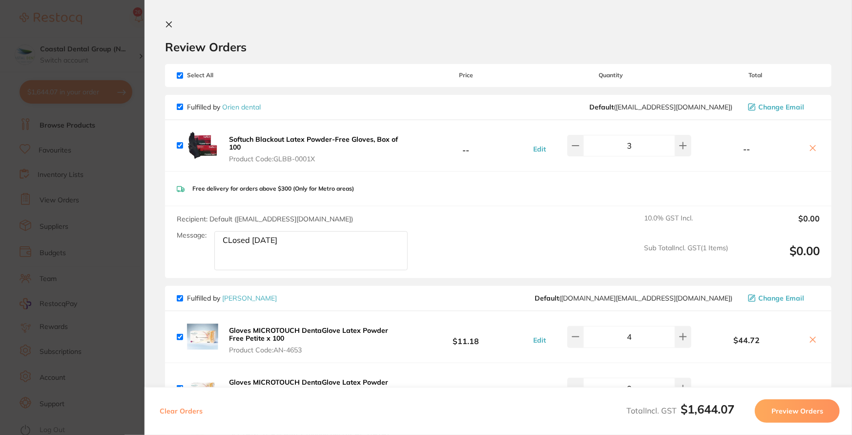
click at [168, 24] on icon at bounding box center [169, 25] width 8 height 8
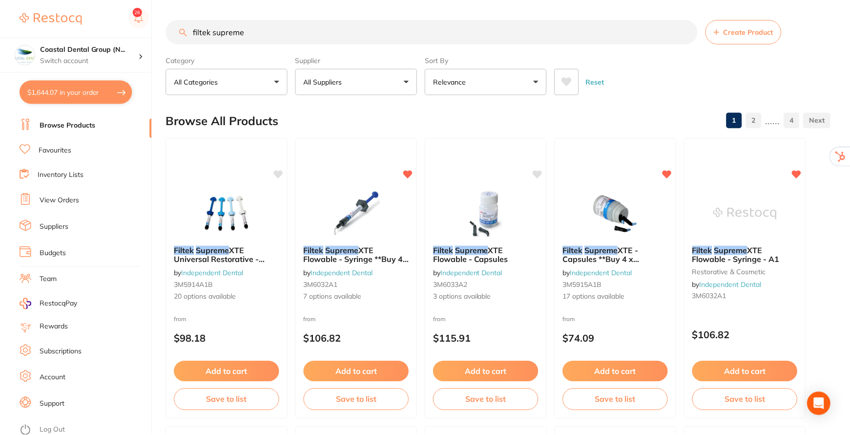
scroll to position [90, 0]
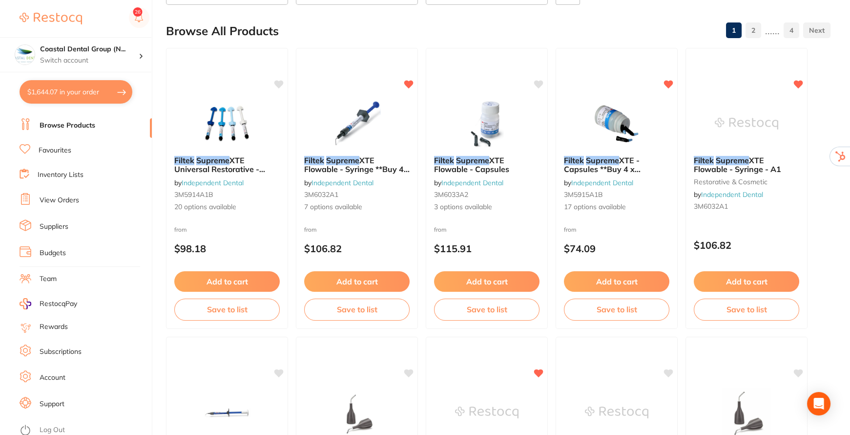
click at [69, 176] on link "Inventory Lists" at bounding box center [61, 175] width 46 height 10
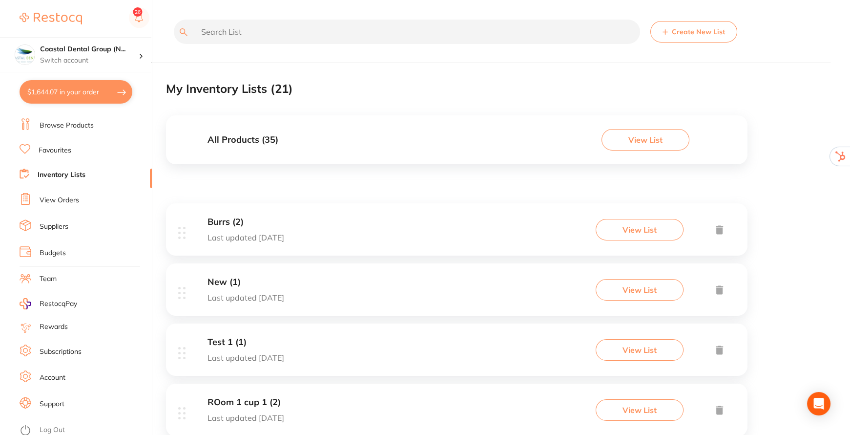
click at [645, 137] on button "View List" at bounding box center [646, 139] width 88 height 21
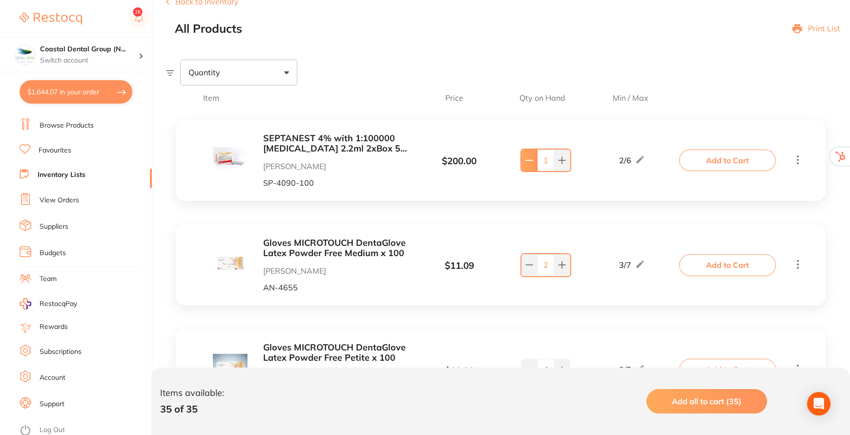
scroll to position [44, 0]
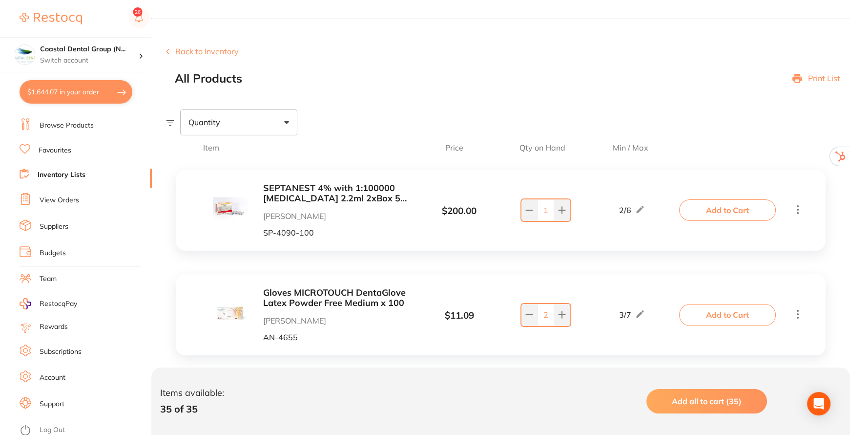
click at [290, 122] on div "Quantity" at bounding box center [238, 121] width 117 height 25
click at [256, 151] on span "Below min limit" at bounding box center [237, 153] width 71 height 21
click at [199, 151] on input "Below min limit" at bounding box center [195, 153] width 9 height 9
checkbox input "true"
click at [313, 133] on div "Quantity 1 Below min limit Above max limit" at bounding box center [508, 121] width 684 height 25
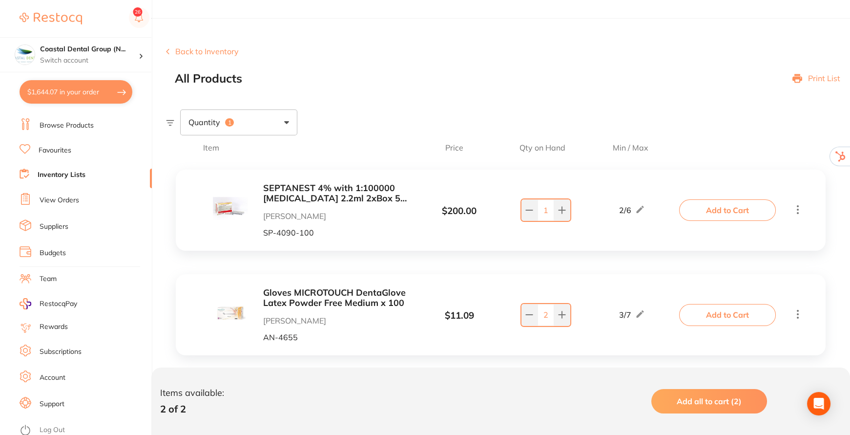
click at [699, 399] on span "Add all to cart (2)" at bounding box center [709, 401] width 65 height 10
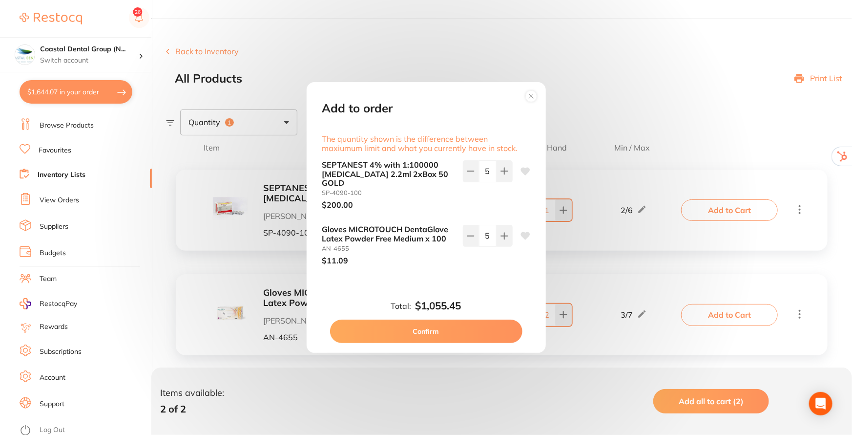
click at [424, 327] on button "Confirm" at bounding box center [426, 330] width 192 height 23
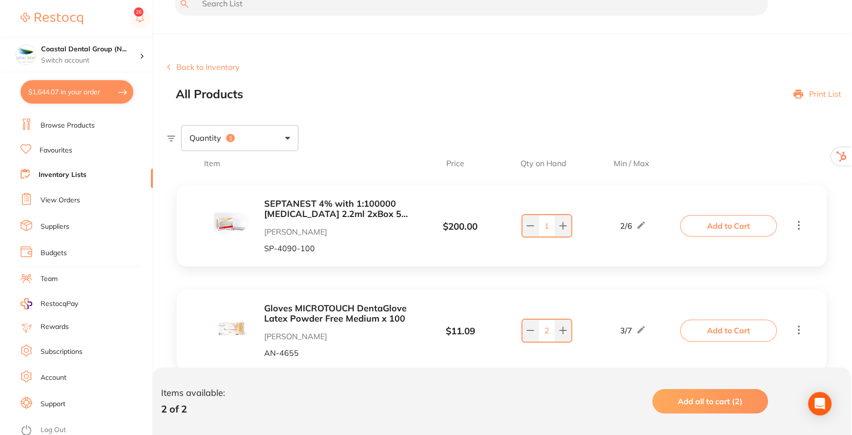
scroll to position [0, 0]
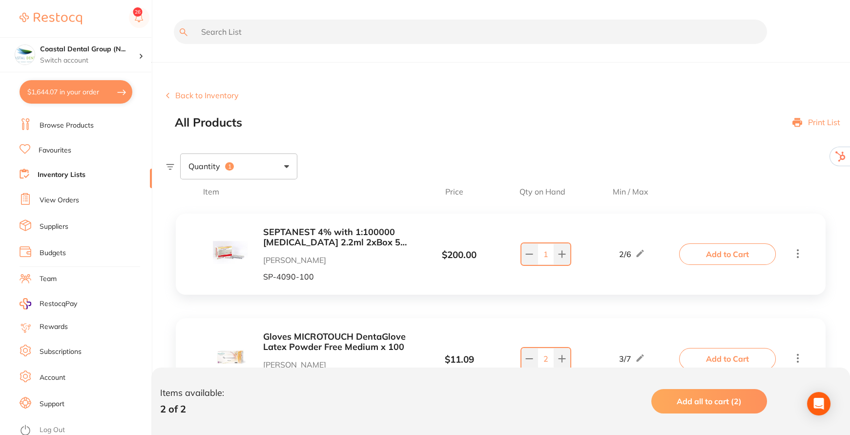
click at [94, 89] on button "$1,644.07 in your order" at bounding box center [76, 91] width 113 height 23
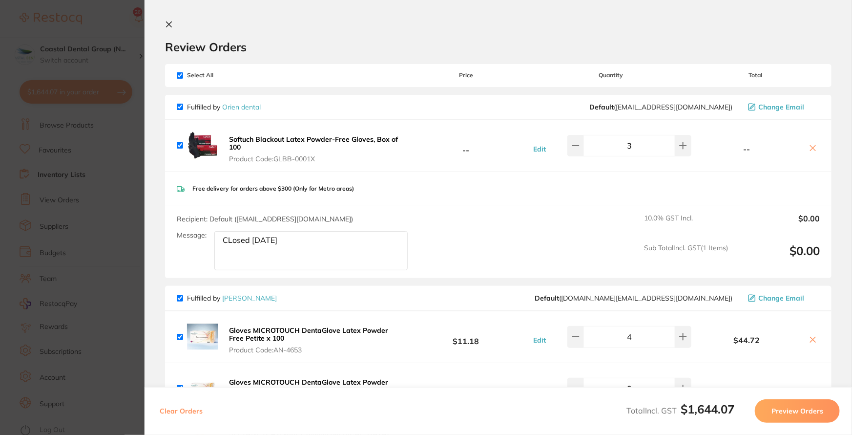
click at [180, 76] on input "checkbox" at bounding box center [180, 75] width 6 height 6
checkbox input "false"
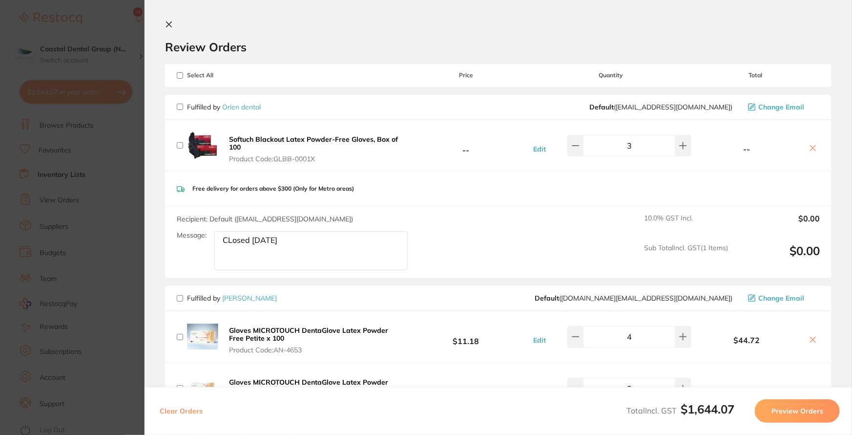
checkbox input "false"
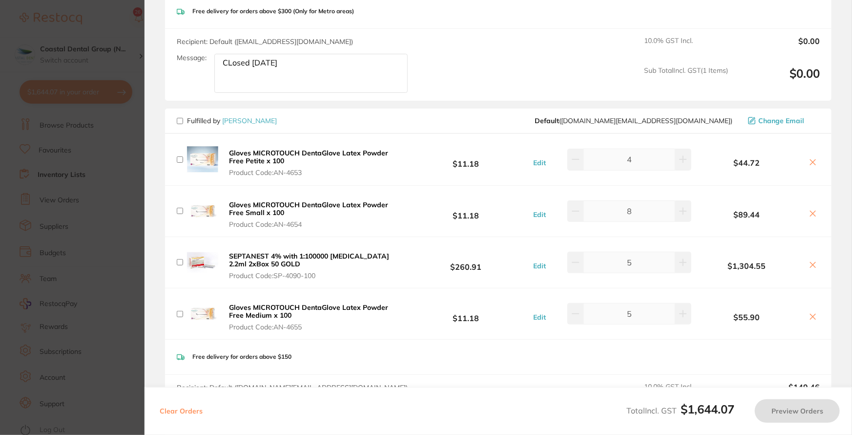
scroll to position [266, 0]
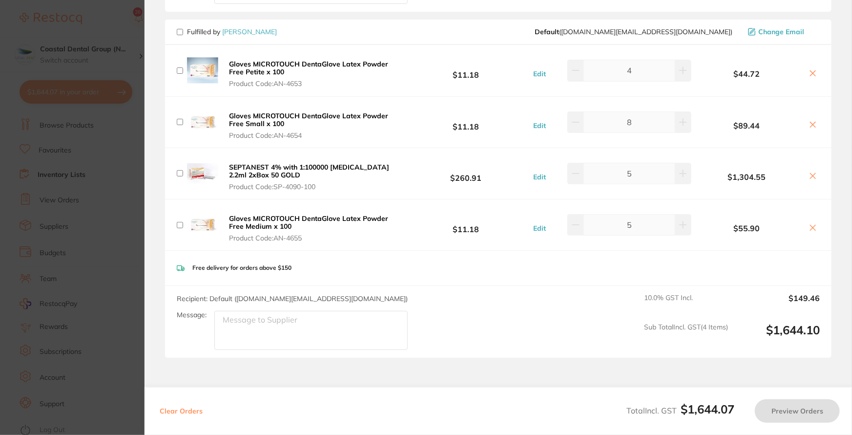
click at [181, 30] on input "checkbox" at bounding box center [180, 32] width 6 height 6
checkbox input "true"
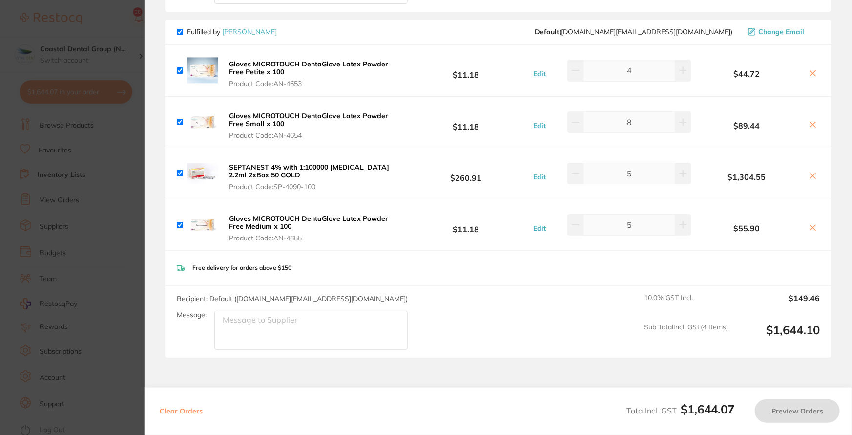
checkbox input "true"
click at [297, 326] on textarea "Message:" at bounding box center [310, 330] width 193 height 39
type textarea "CLosed [DATE]"
click at [799, 408] on button "Preview Orders" at bounding box center [797, 410] width 85 height 23
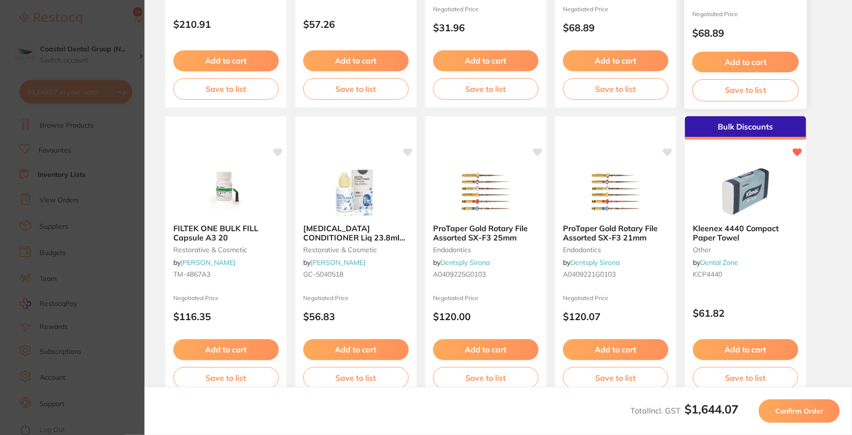
scroll to position [287, 0]
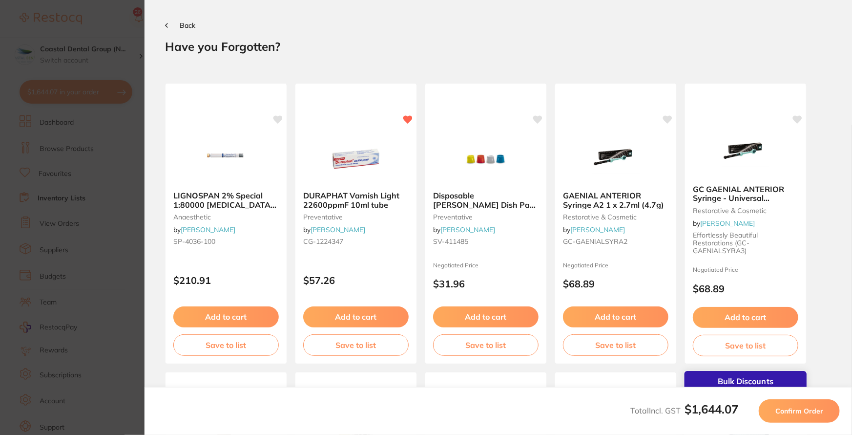
scroll to position [287, 0]
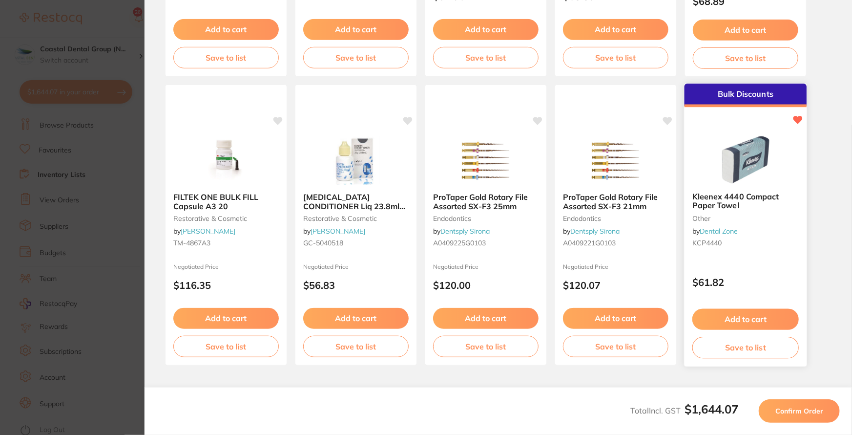
click at [754, 320] on button "Add to cart" at bounding box center [746, 319] width 106 height 21
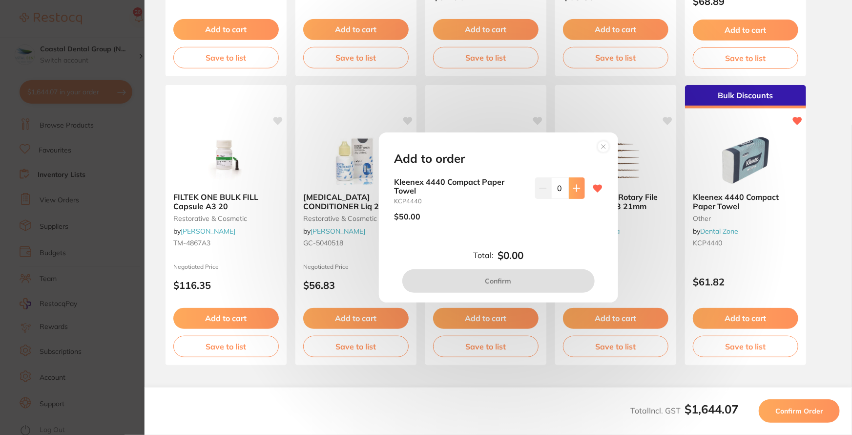
click at [577, 187] on icon at bounding box center [577, 188] width 8 height 8
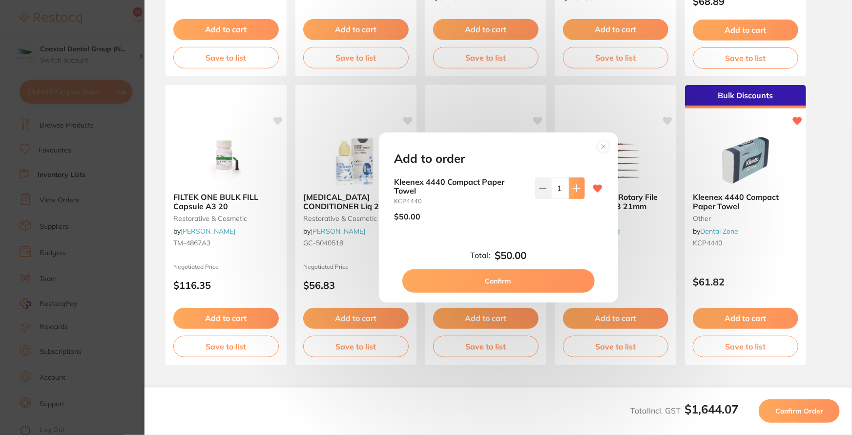
click at [577, 187] on icon at bounding box center [577, 188] width 8 height 8
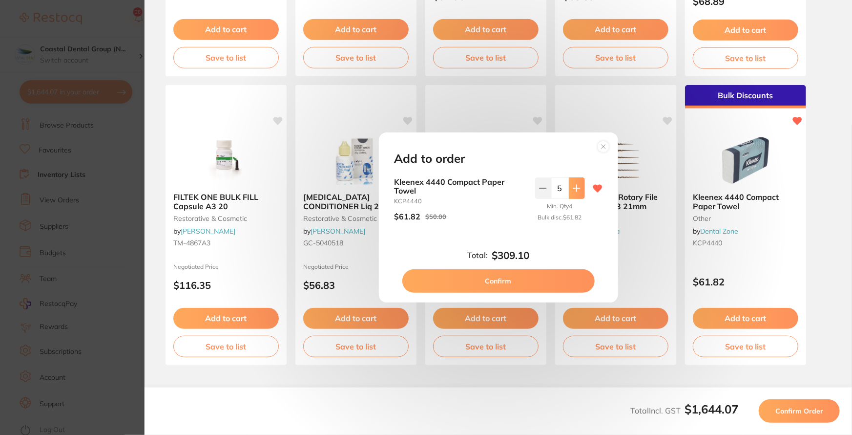
type input "6"
click at [507, 285] on button "Confirm" at bounding box center [499, 280] width 192 height 23
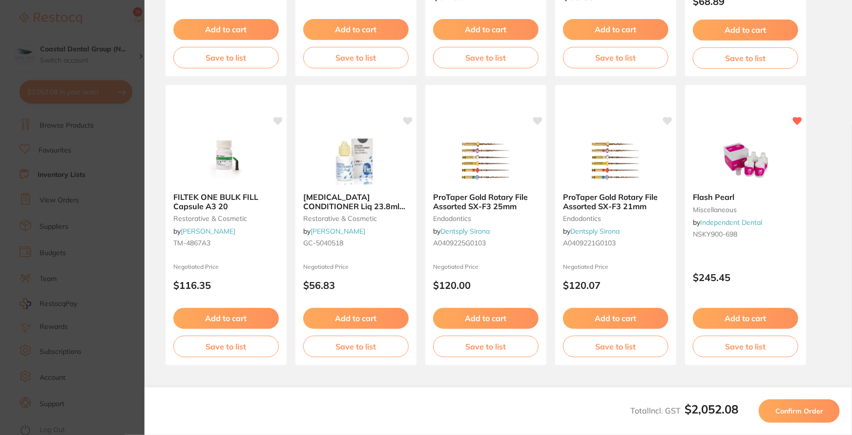
click at [806, 413] on span "Confirm Order" at bounding box center [800, 410] width 48 height 9
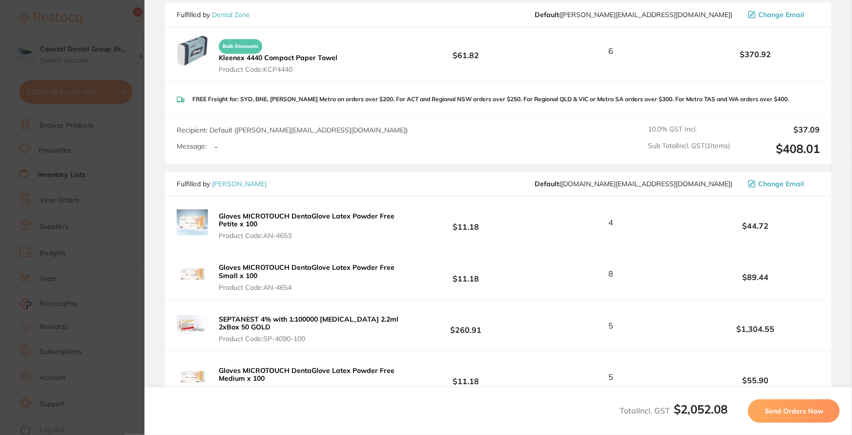
scroll to position [177, 0]
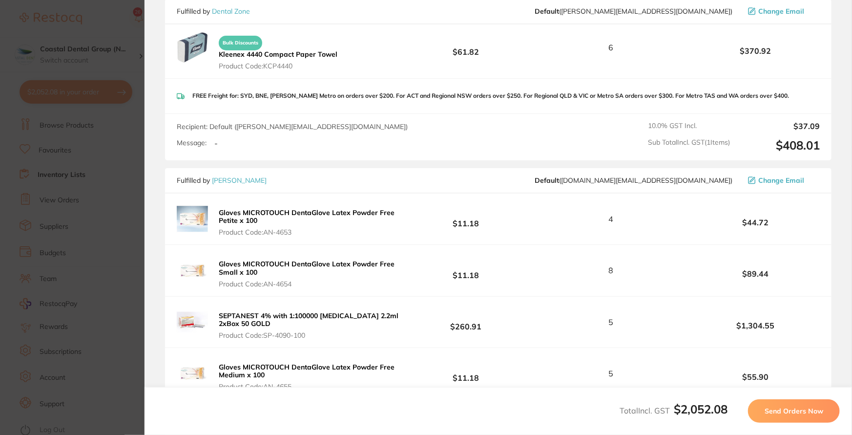
click at [809, 408] on span "Send Orders Now" at bounding box center [794, 410] width 59 height 9
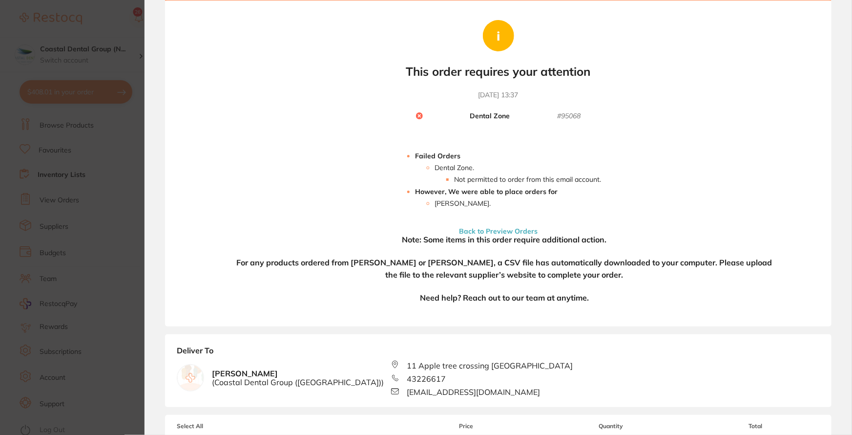
scroll to position [0, 0]
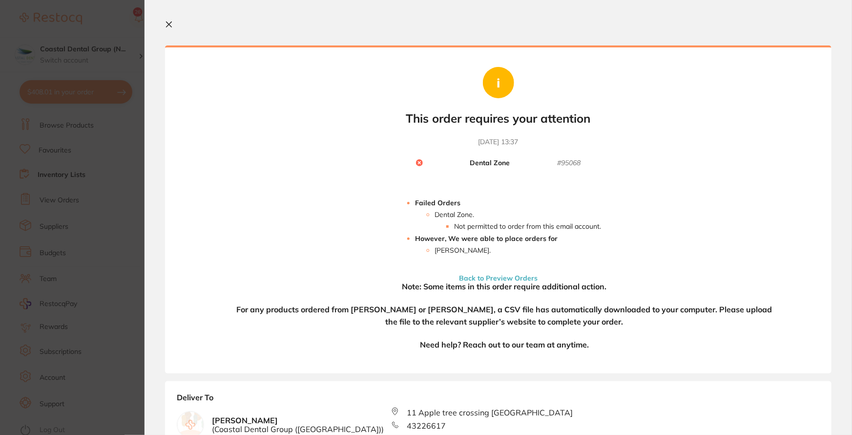
click at [173, 23] on button at bounding box center [171, 25] width 12 height 9
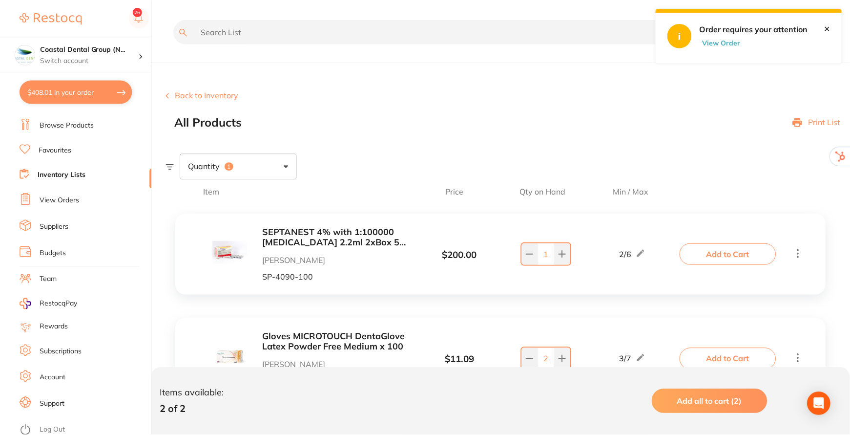
scroll to position [0, 0]
click at [823, 29] on main "Back to Inventory All Products Print List Quantity 1 Item Price Qty on Hand Min…" at bounding box center [508, 247] width 684 height 495
click at [59, 196] on link "View Orders" at bounding box center [60, 200] width 40 height 10
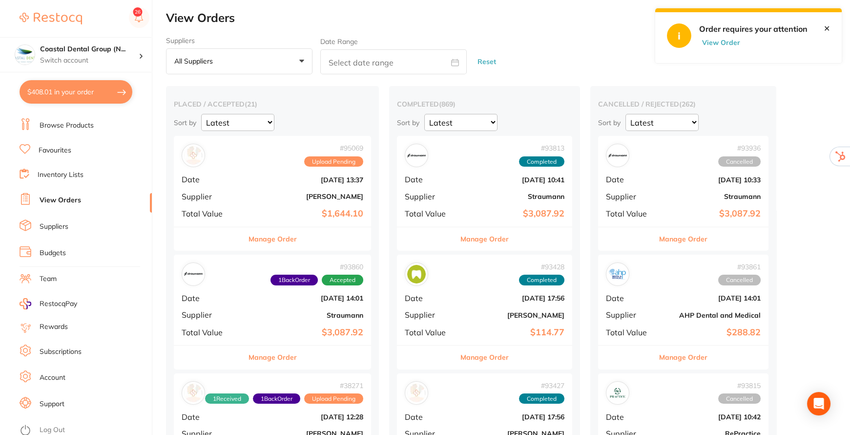
click at [826, 28] on link "✕" at bounding box center [827, 28] width 6 height 9
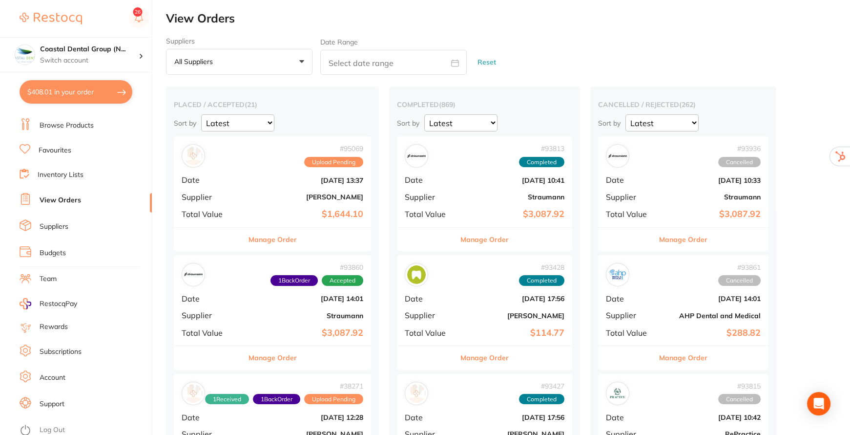
click at [272, 236] on button "Manage Order" at bounding box center [273, 239] width 48 height 23
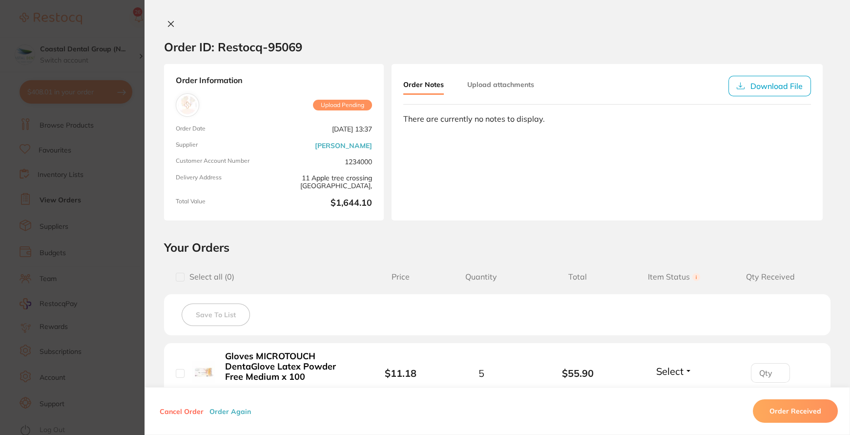
click at [767, 87] on button "Download File" at bounding box center [770, 86] width 83 height 21
click at [635, 46] on section "Order ID: Restocq- 95069" at bounding box center [498, 47] width 706 height 34
click at [507, 85] on button "Upload attachments" at bounding box center [500, 85] width 67 height 18
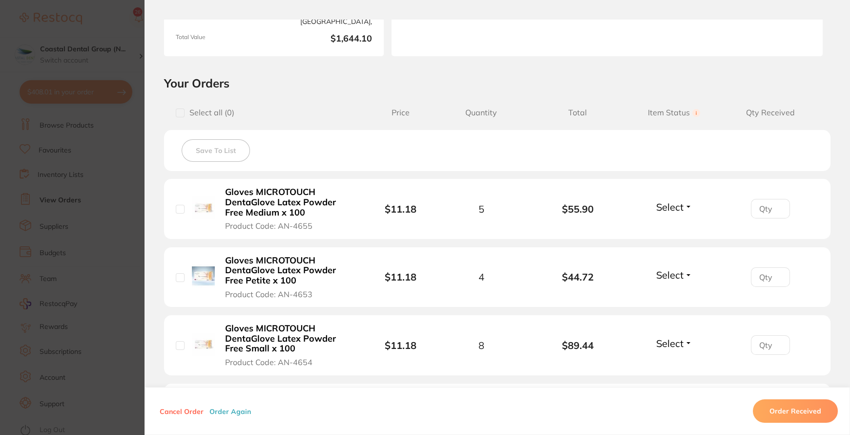
scroll to position [177, 0]
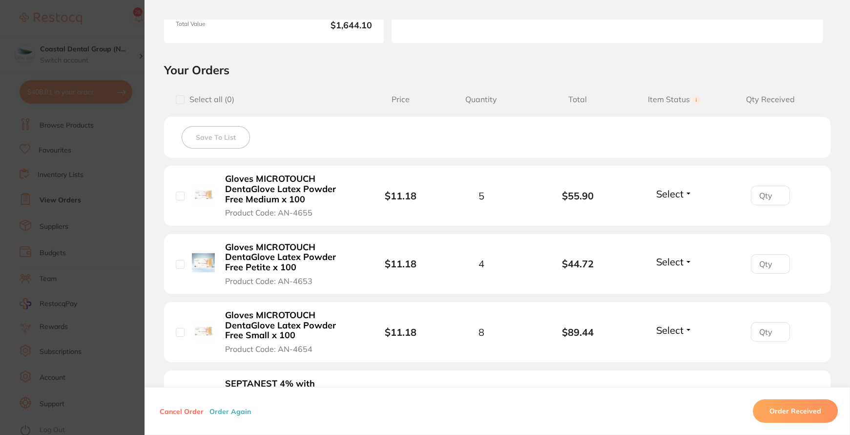
click at [684, 194] on button "Select" at bounding box center [675, 194] width 42 height 12
click at [669, 229] on span "Back Order" at bounding box center [674, 229] width 30 height 7
click at [775, 191] on input "1" at bounding box center [770, 196] width 39 height 20
click at [775, 191] on input "2" at bounding box center [770, 196] width 39 height 20
click at [775, 191] on input "3" at bounding box center [770, 196] width 39 height 20
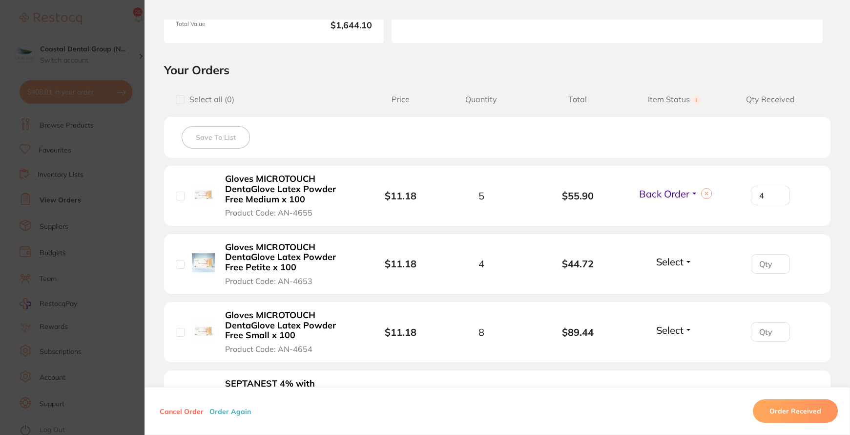
click at [775, 191] on input "4" at bounding box center [770, 196] width 39 height 20
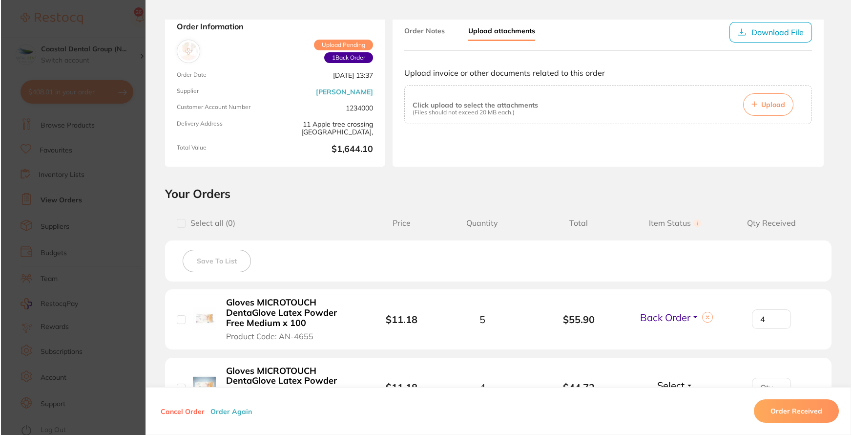
scroll to position [133, 0]
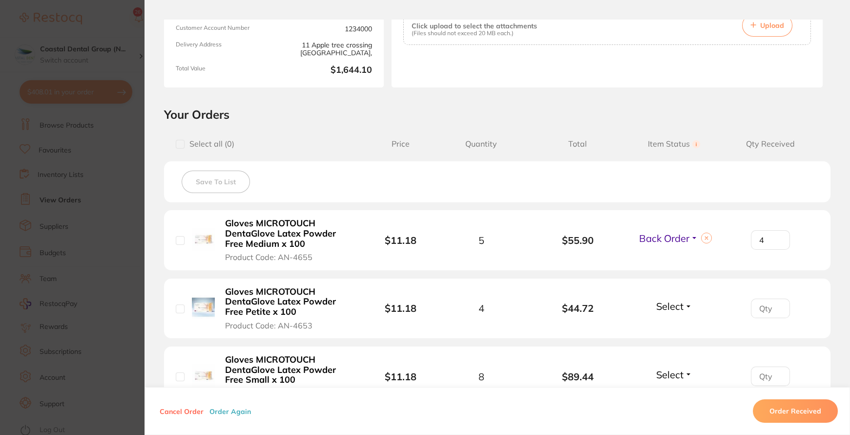
click at [705, 234] on button at bounding box center [706, 238] width 11 height 11
click at [776, 245] on input "4" at bounding box center [770, 240] width 39 height 20
type input "5"
click at [778, 236] on input "5" at bounding box center [770, 240] width 39 height 20
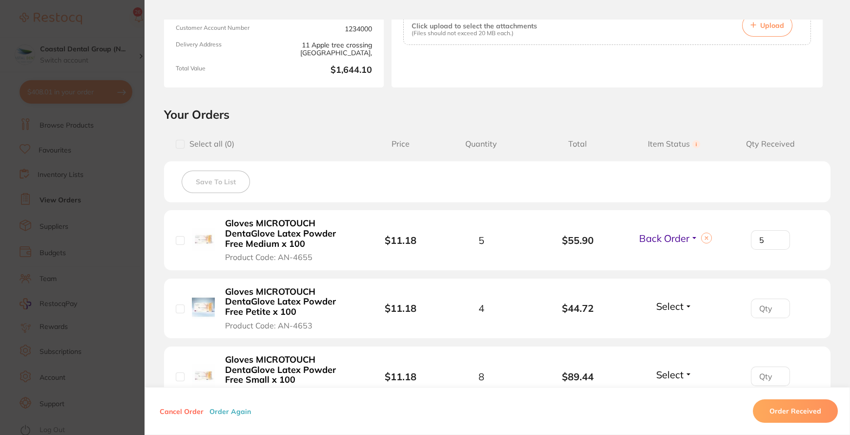
click at [702, 188] on div "Save To List" at bounding box center [497, 181] width 667 height 41
click at [223, 412] on button "Order Again" at bounding box center [230, 410] width 47 height 9
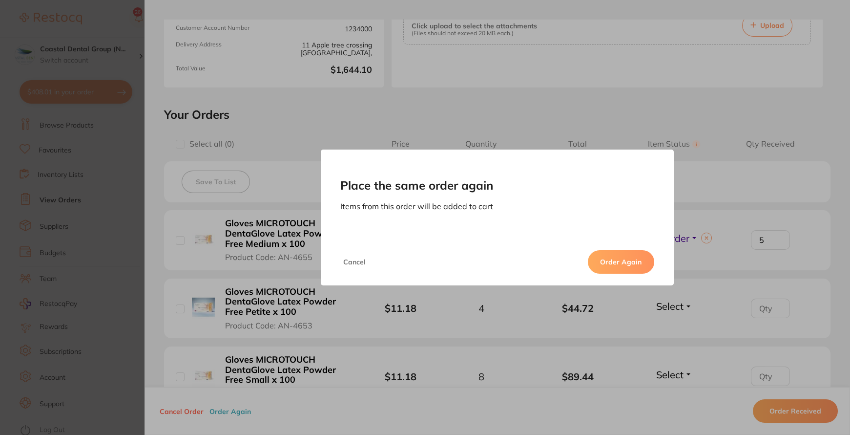
click at [620, 261] on button "Order Again" at bounding box center [621, 261] width 66 height 23
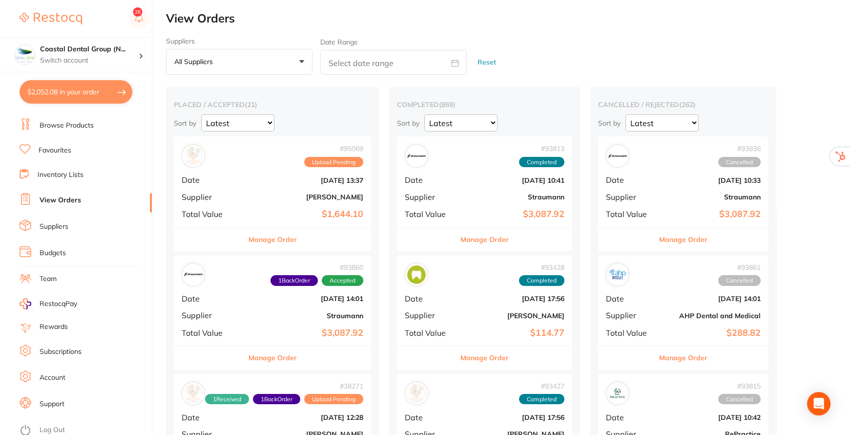
checkbox input "false"
type textarea "CLosed [DATE]"
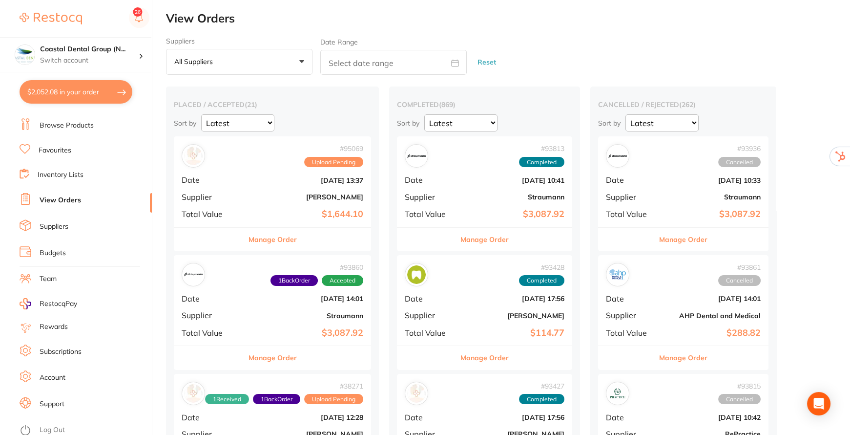
click at [55, 87] on button "$2,052.08 in your order" at bounding box center [76, 91] width 113 height 23
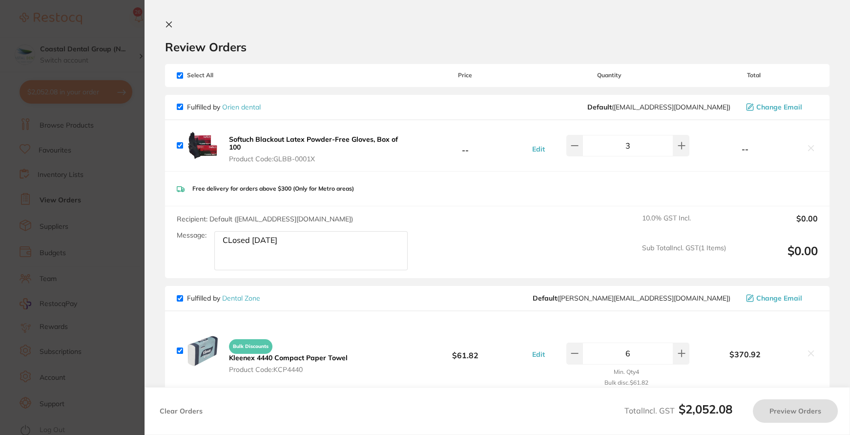
checkbox input "true"
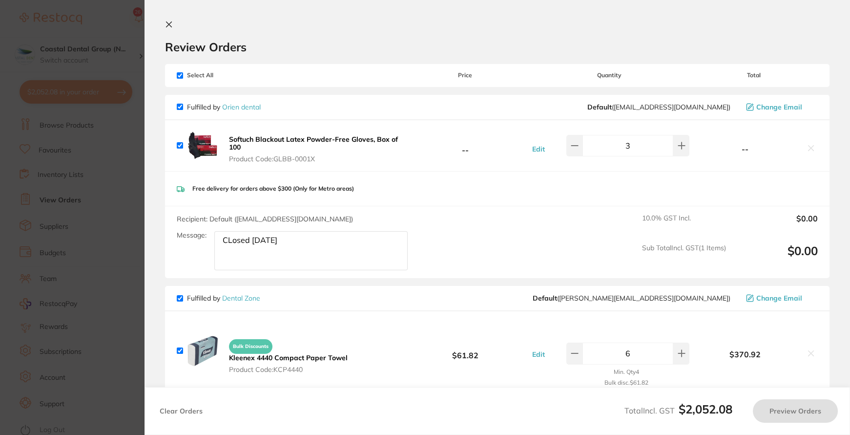
checkbox input "true"
click at [172, 25] on icon at bounding box center [169, 25] width 8 height 8
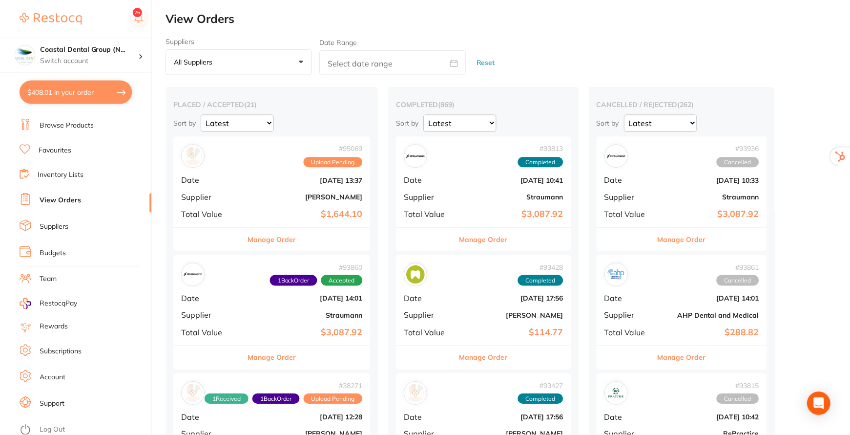
scroll to position [0, 0]
click at [277, 236] on button "Manage Order" at bounding box center [273, 238] width 48 height 23
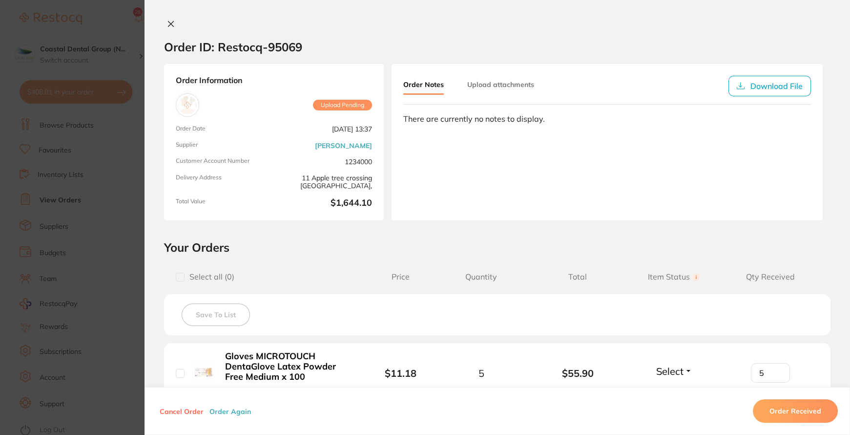
click at [785, 407] on button "Order Received" at bounding box center [795, 410] width 85 height 23
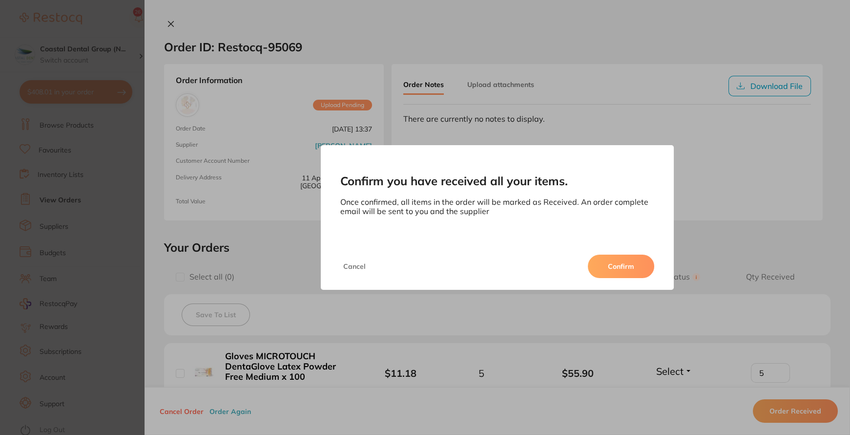
click at [611, 266] on button "Confirm" at bounding box center [621, 266] width 66 height 23
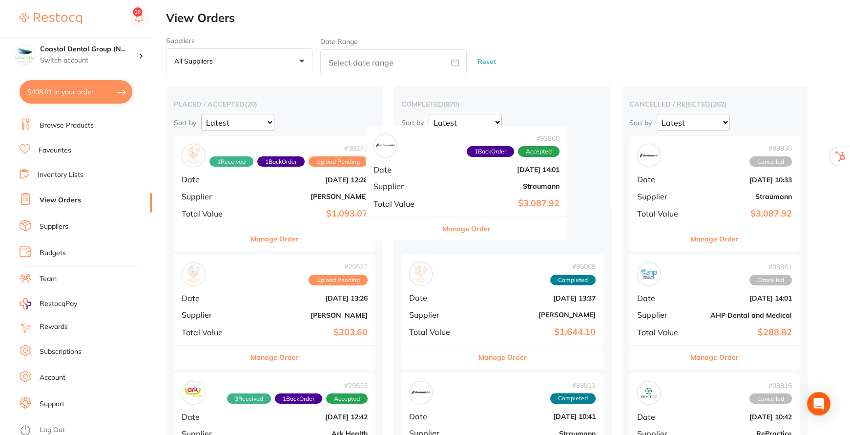
drag, startPoint x: 300, startPoint y: 193, endPoint x: 495, endPoint y: 184, distance: 195.1
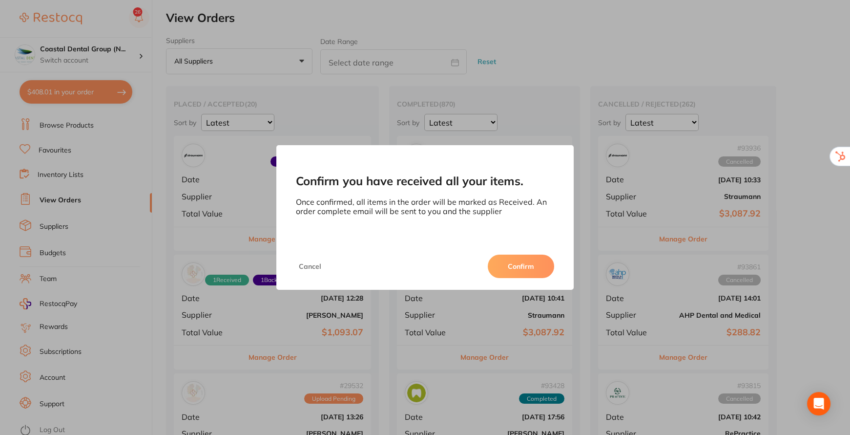
click at [517, 262] on button "Confirm" at bounding box center [521, 266] width 66 height 23
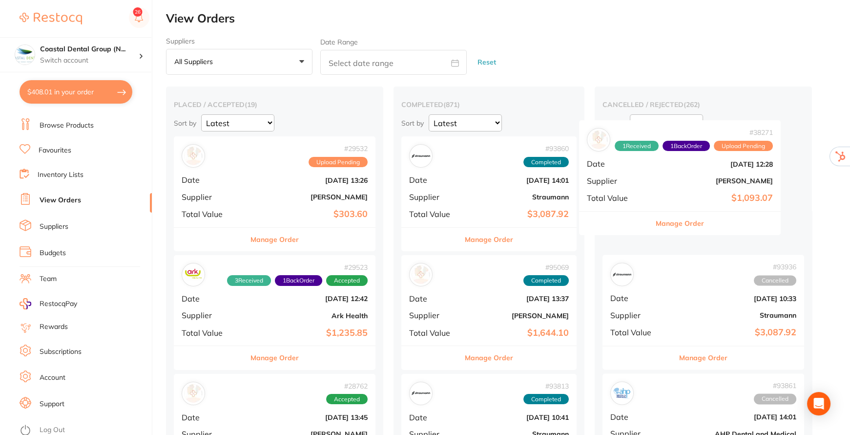
drag, startPoint x: 332, startPoint y: 194, endPoint x: 740, endPoint y: 179, distance: 408.2
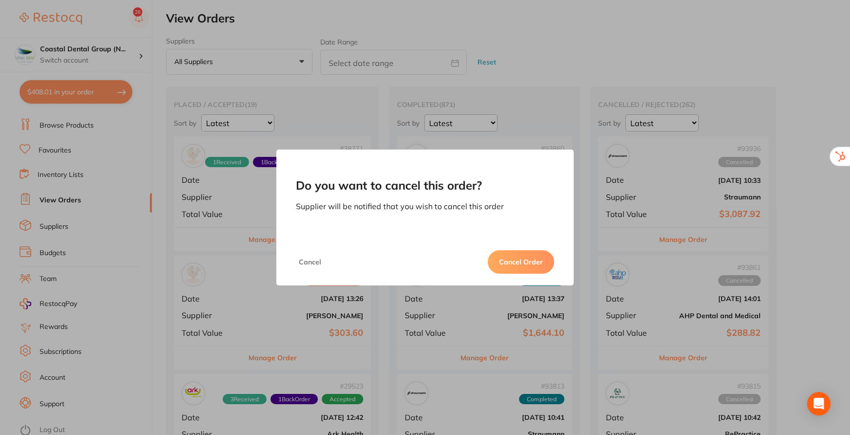
click at [515, 258] on button "Cancel Order" at bounding box center [521, 261] width 66 height 23
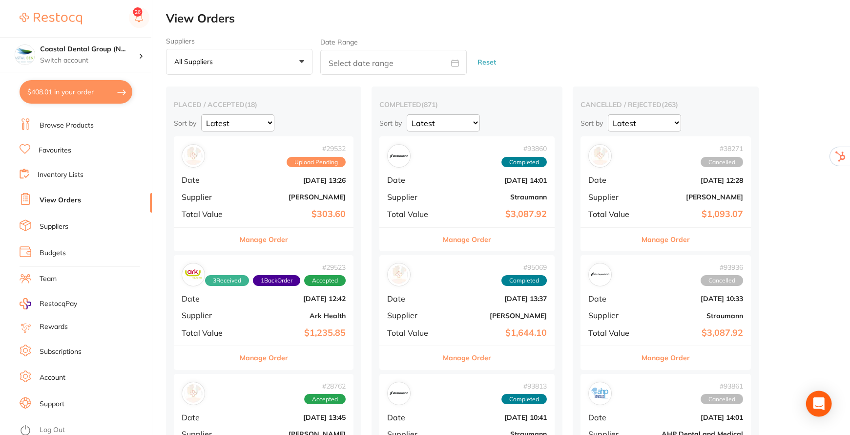
click at [811, 400] on div "Open Intercom Messenger" at bounding box center [820, 404] width 26 height 26
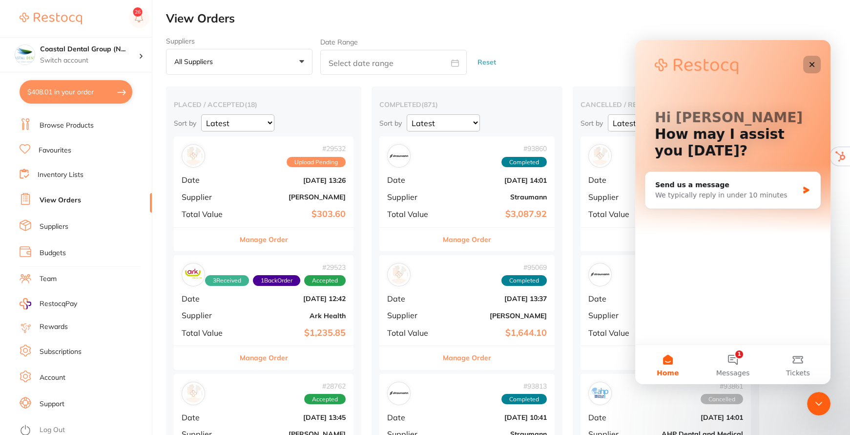
click at [807, 63] on div "Close" at bounding box center [813, 65] width 18 height 18
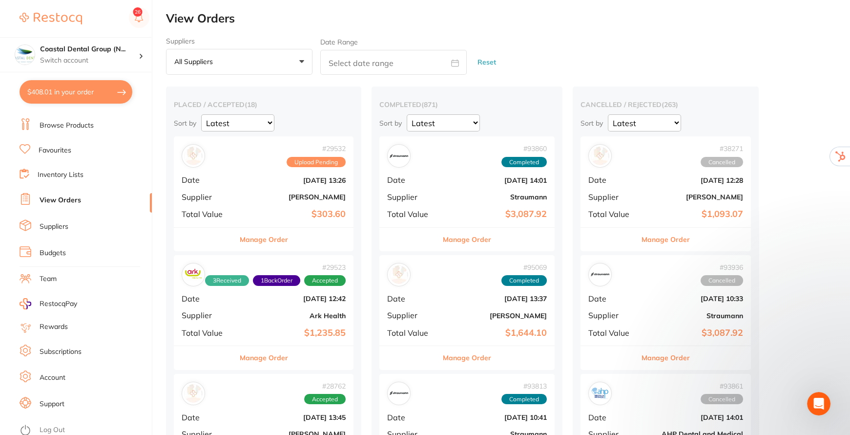
click at [302, 65] on button "All suppliers +0" at bounding box center [239, 62] width 147 height 26
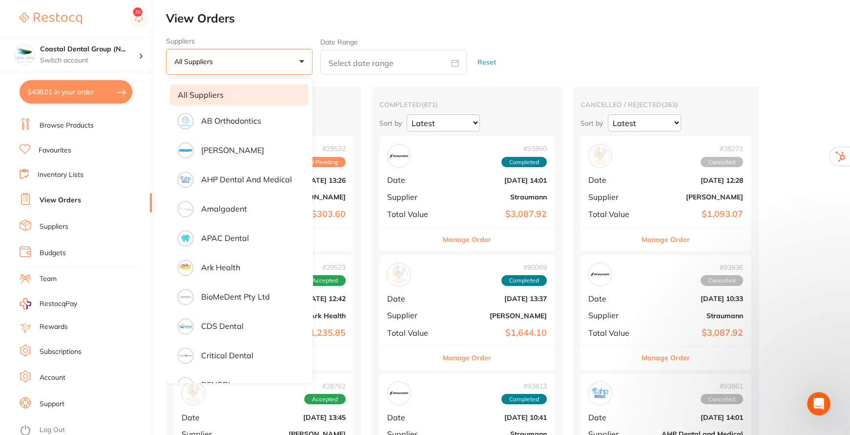
click at [302, 65] on button "All suppliers +0" at bounding box center [239, 62] width 147 height 26
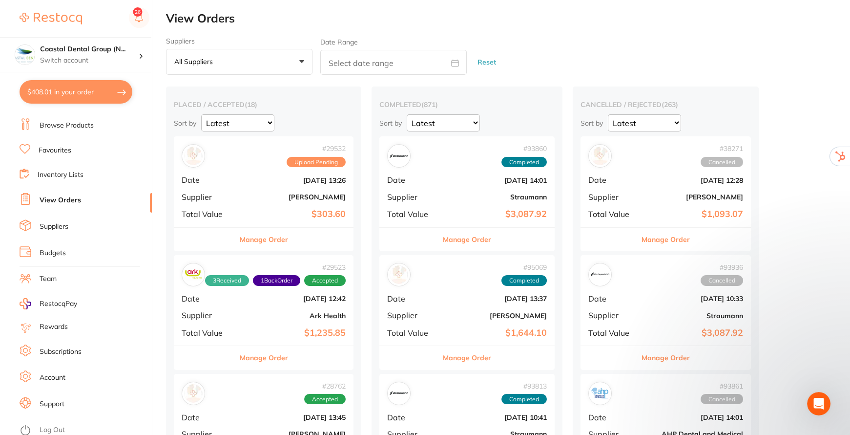
click at [452, 64] on icon at bounding box center [455, 63] width 8 height 8
select select "8"
select select "2025"
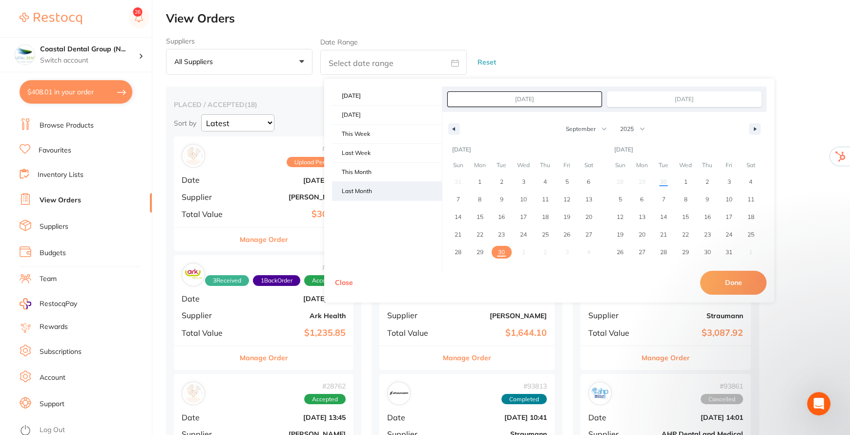
click at [351, 187] on span "Last Month" at bounding box center [387, 191] width 110 height 19
type input "Aug 1, 2025"
type input "Aug 31, 2025"
select select "7"
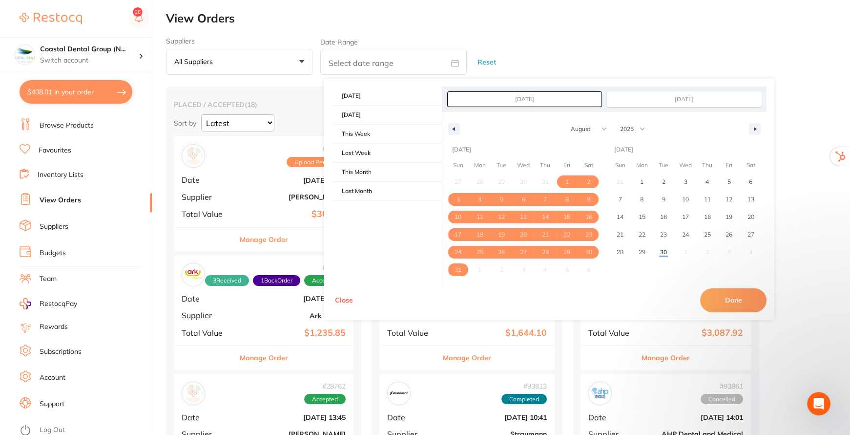
click at [745, 298] on button "Done" at bounding box center [734, 299] width 66 height 23
type input "Aug 1 2025 to Aug 31 2025"
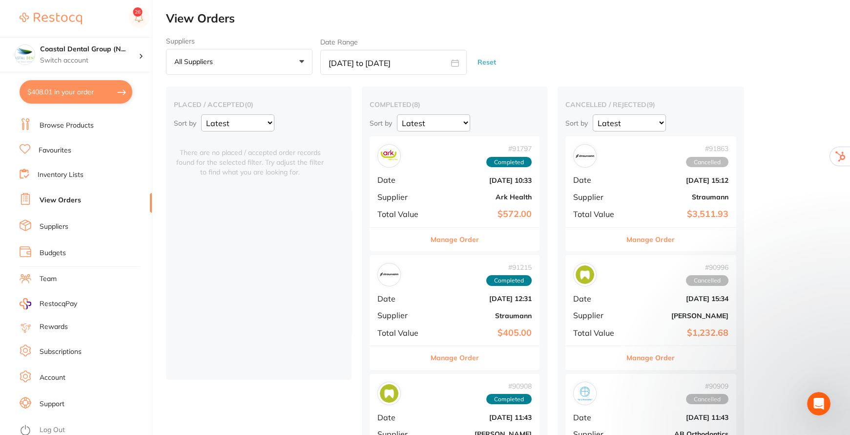
click at [59, 322] on link "Rewards" at bounding box center [54, 327] width 28 height 10
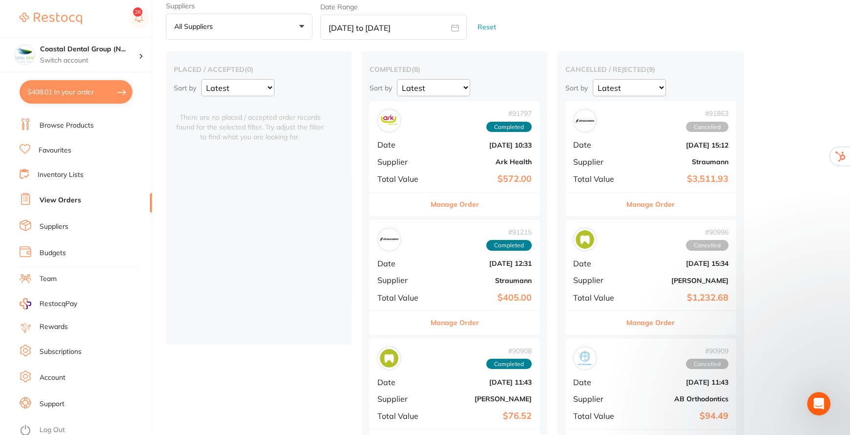
scroll to position [88, 0]
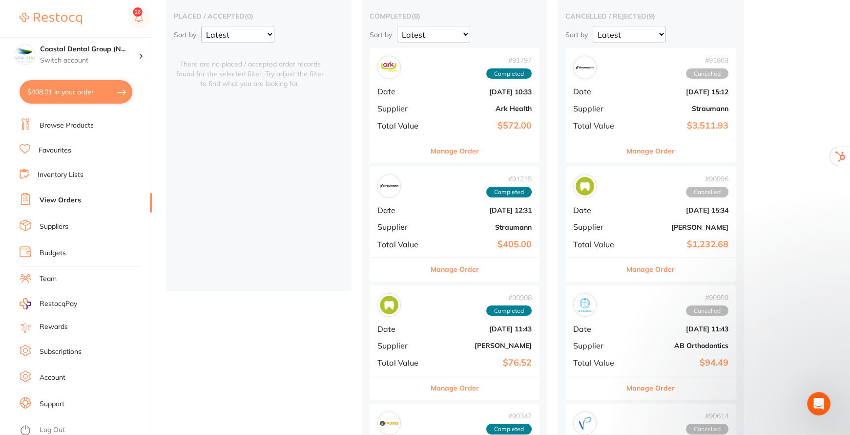
click at [68, 349] on link "Subscriptions" at bounding box center [61, 352] width 42 height 10
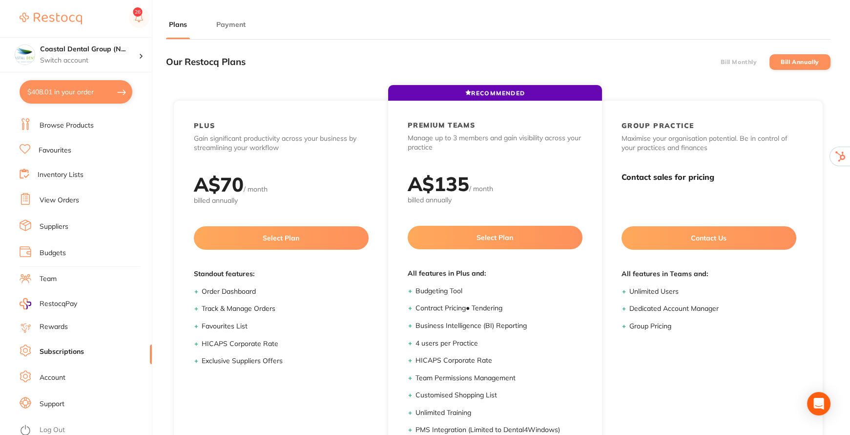
click at [228, 22] on button "Payment" at bounding box center [230, 24] width 35 height 9
